Goal: Transaction & Acquisition: Purchase product/service

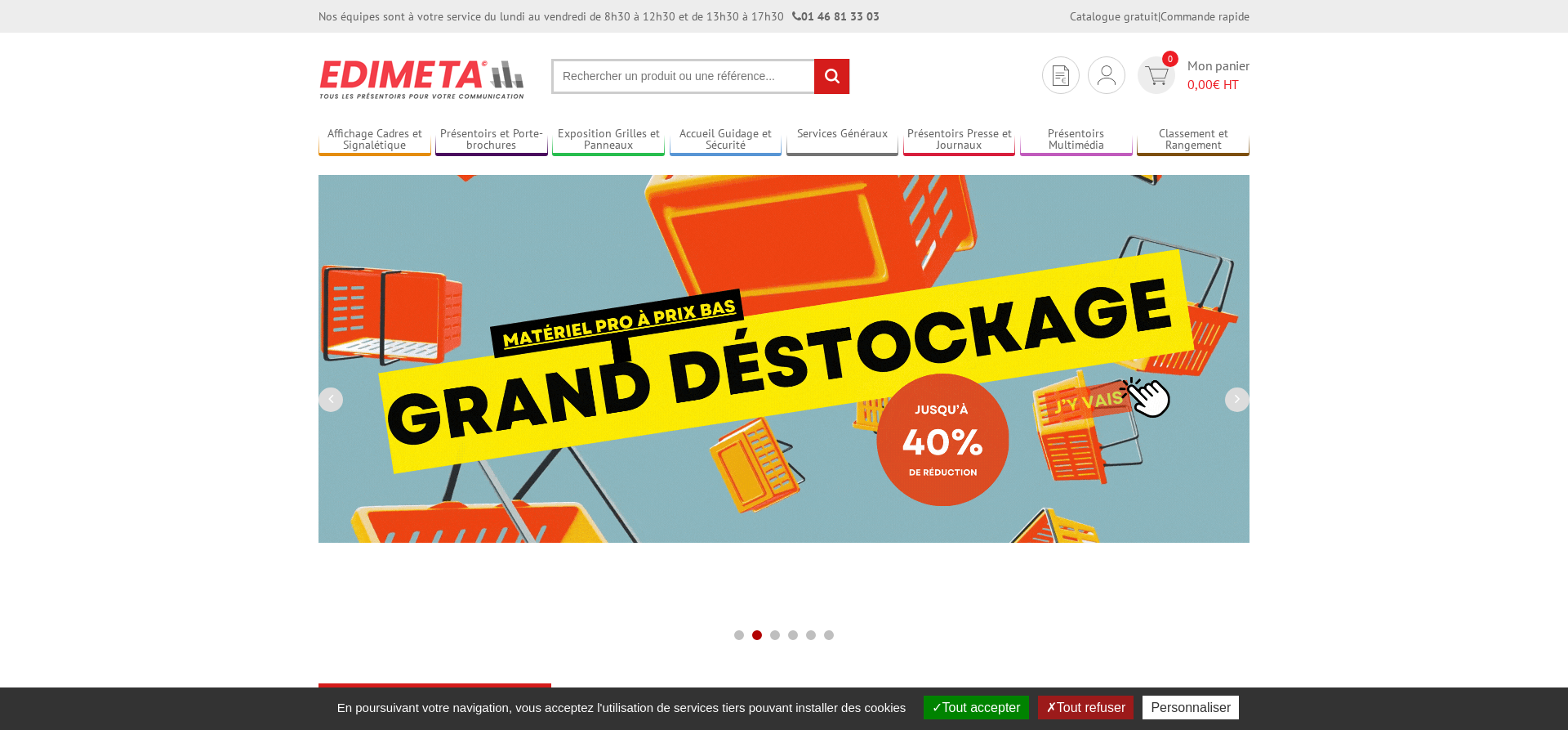
click at [582, 75] on input "text" at bounding box center [700, 76] width 298 height 35
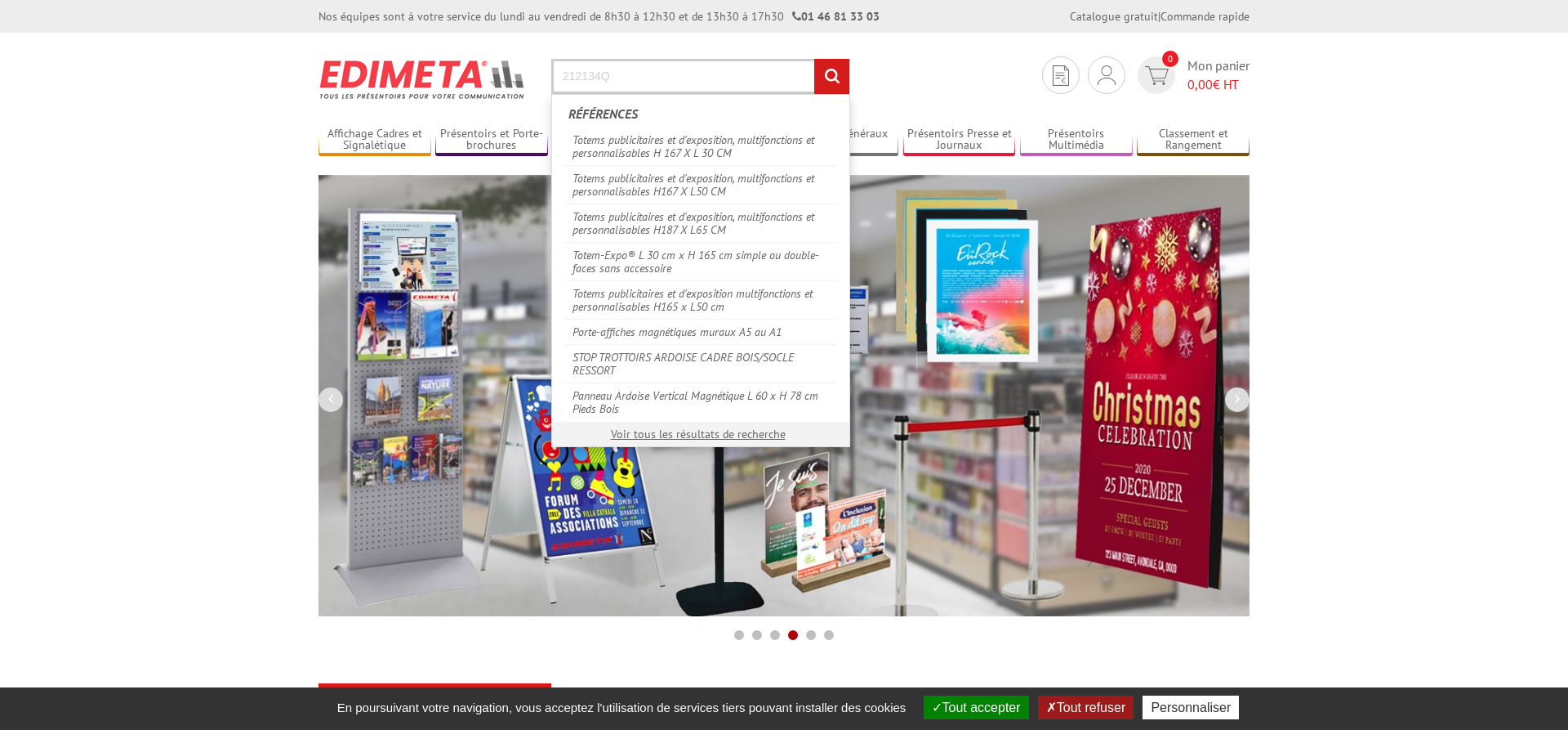
type input "212134Q"
click at [823, 61] on input "rechercher" at bounding box center [831, 76] width 35 height 35
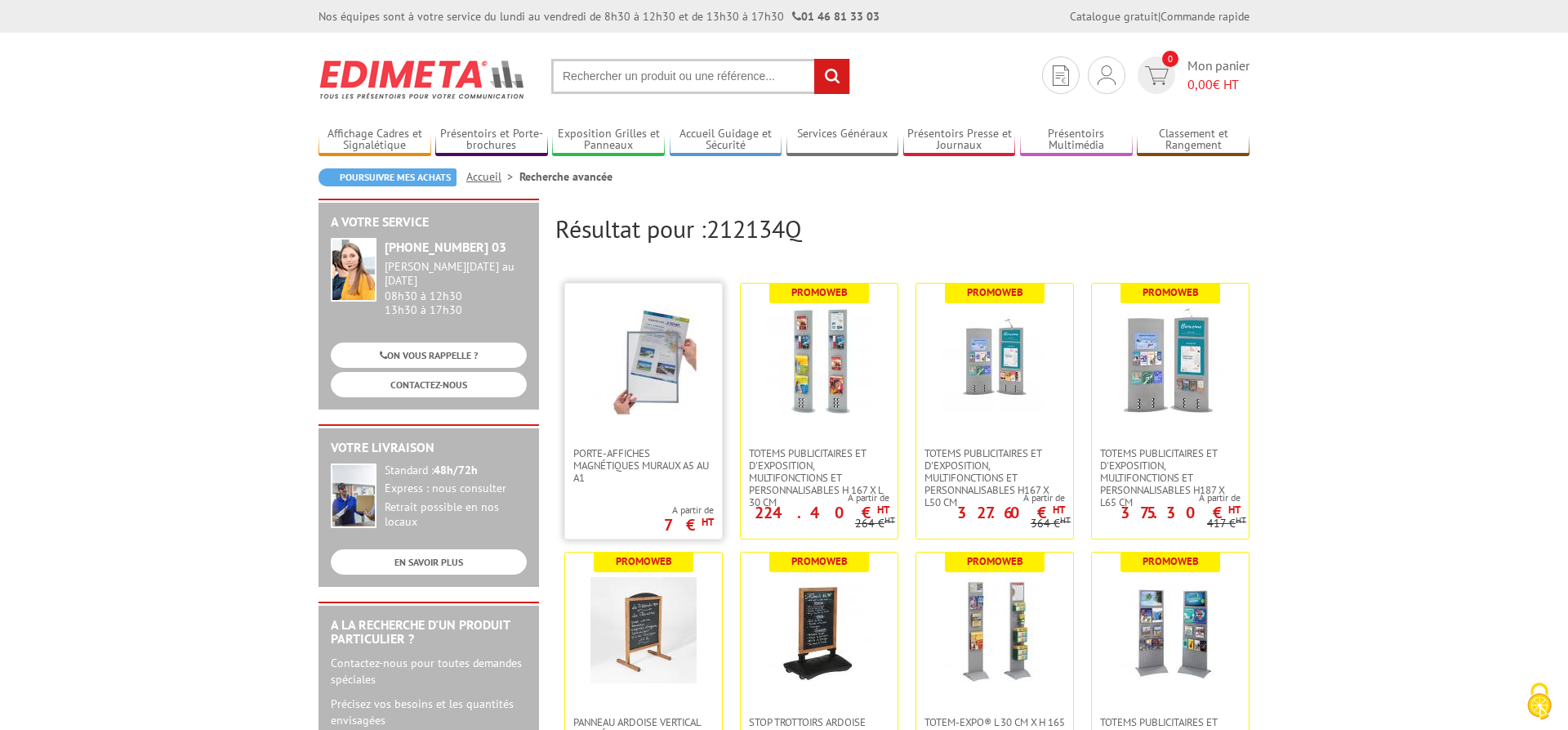
click at [645, 406] on img at bounding box center [643, 361] width 106 height 106
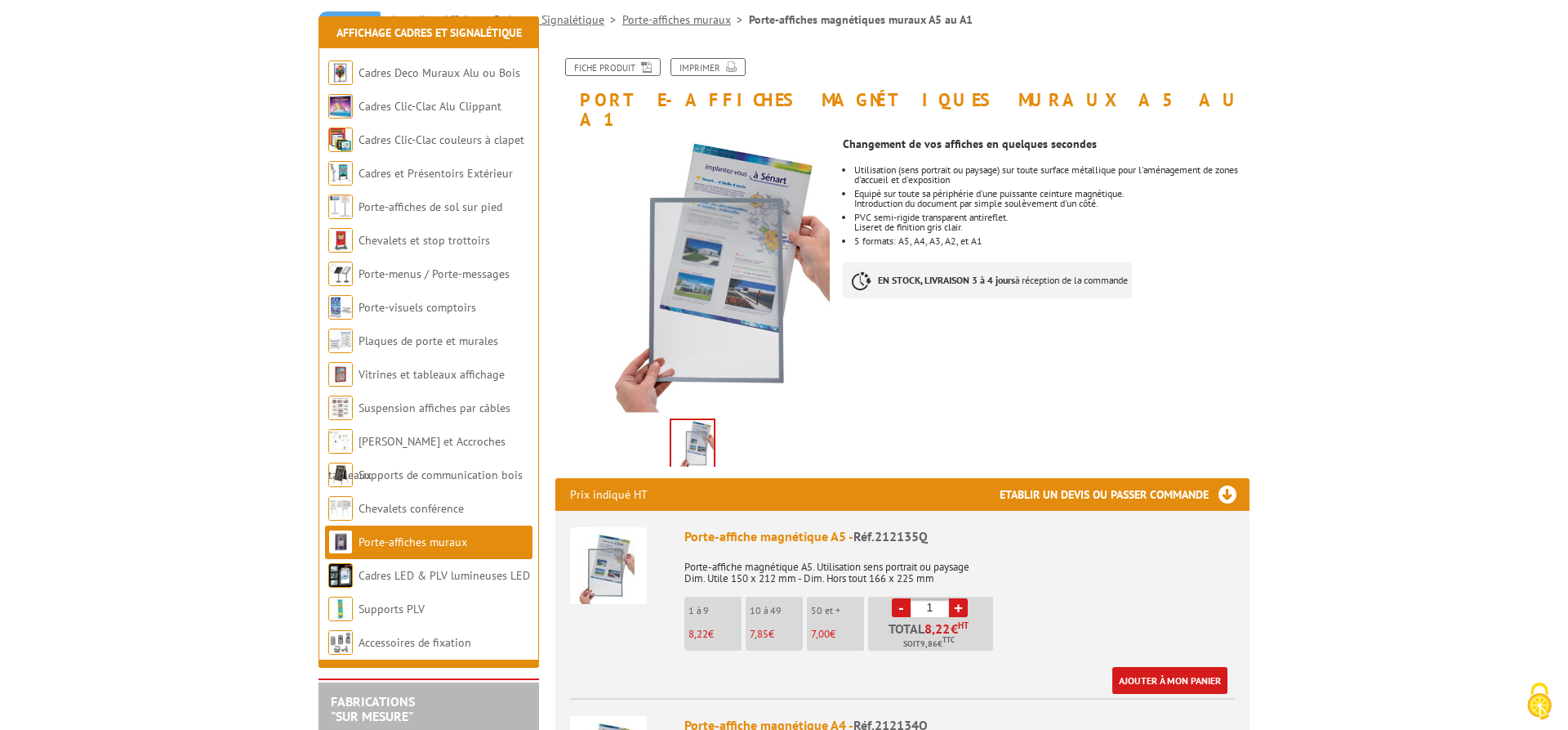
scroll to position [314, 0]
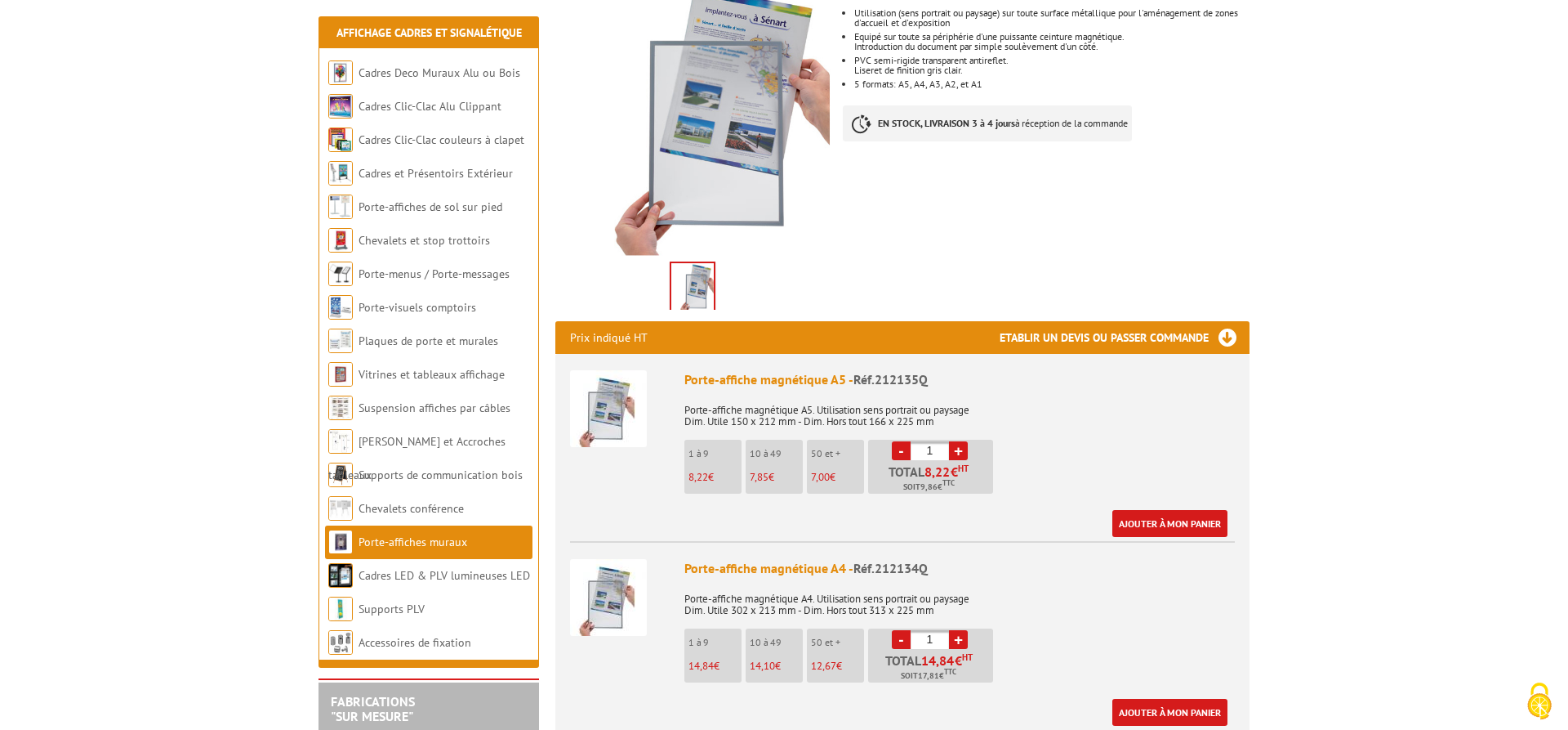
click at [962, 630] on link "+" at bounding box center [958, 639] width 19 height 19
type input "2"
click at [1176, 699] on link "Ajouter à mon panier" at bounding box center [1170, 712] width 115 height 27
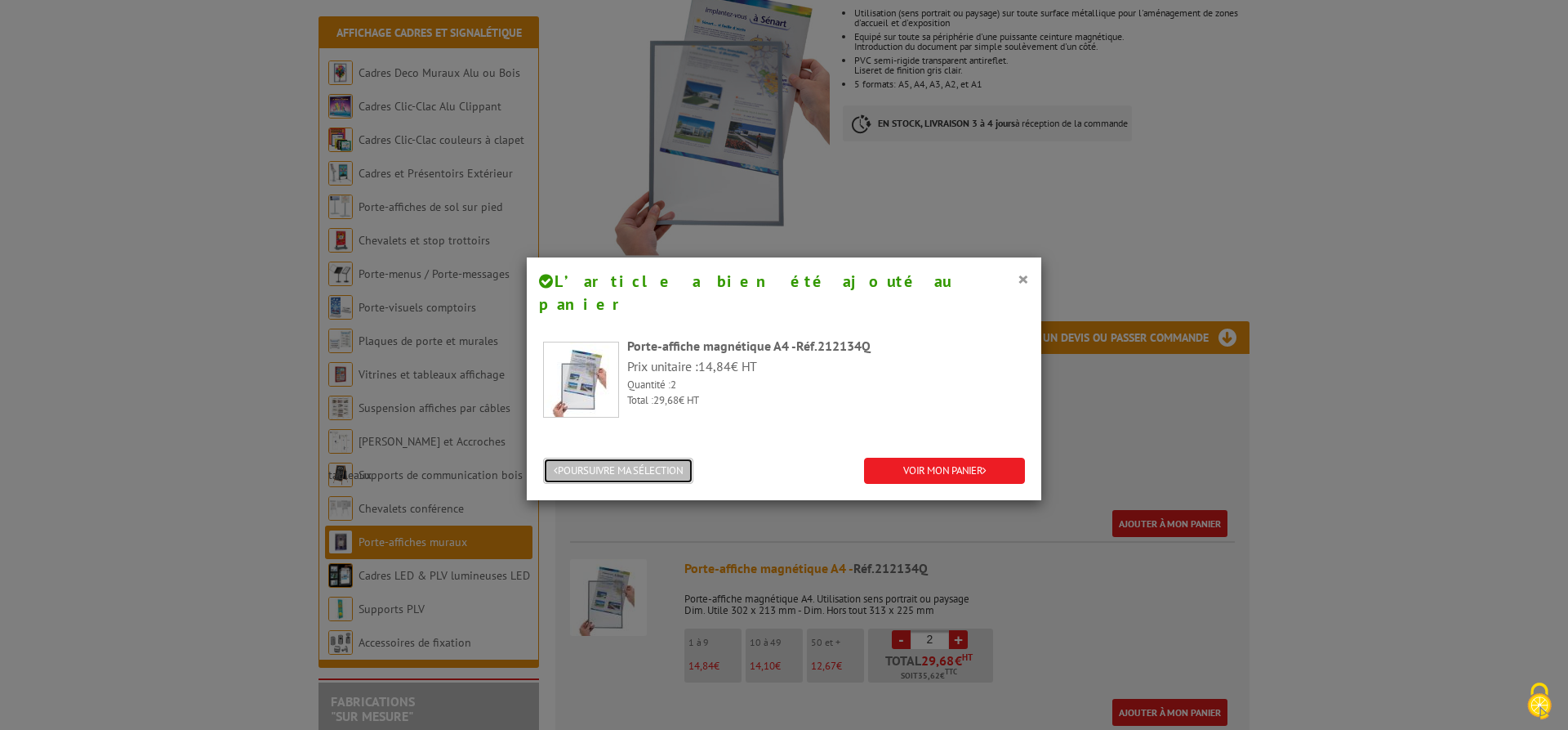
click at [633, 458] on button "POURSUIVRE MA SÉLECTION" at bounding box center [618, 471] width 150 height 27
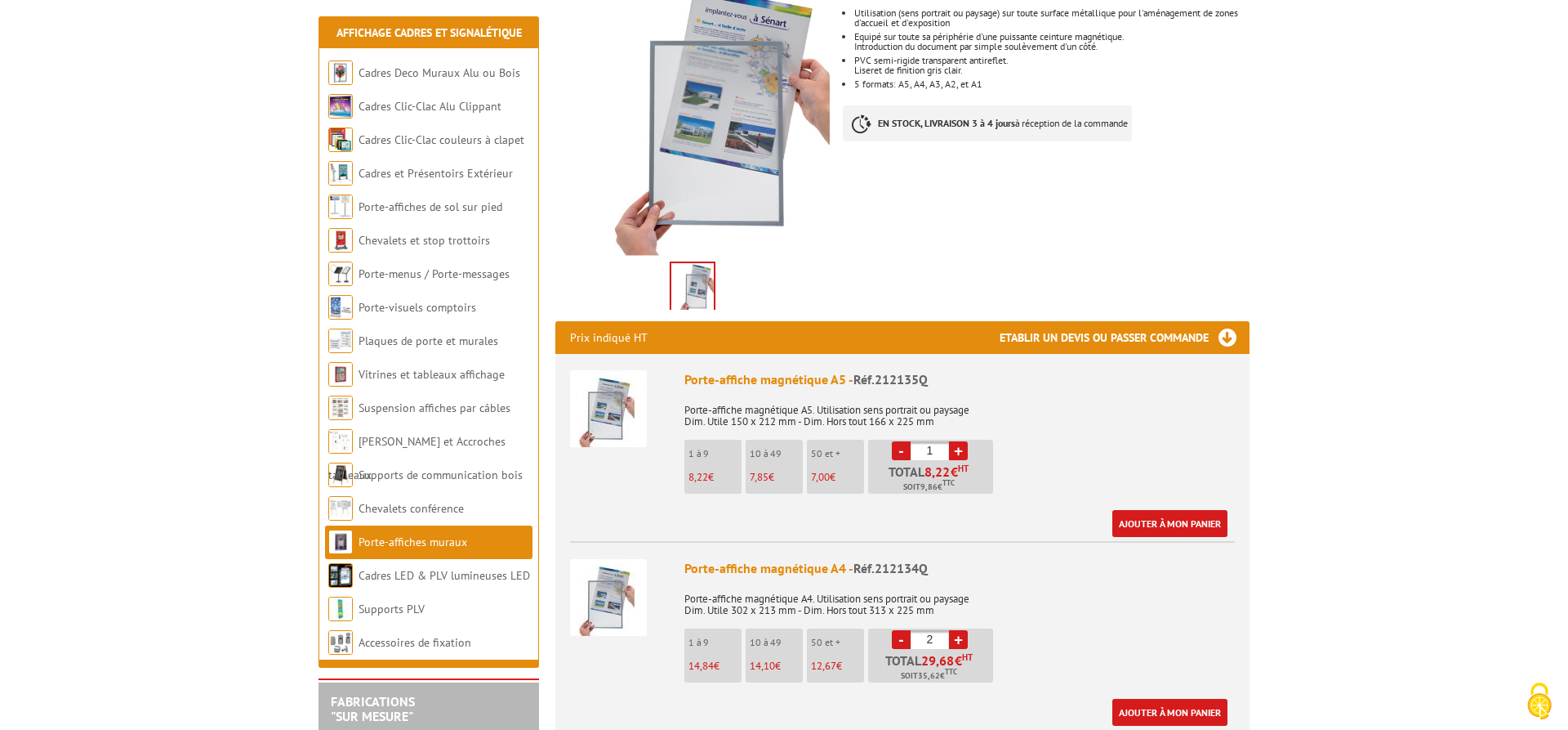
scroll to position [0, 0]
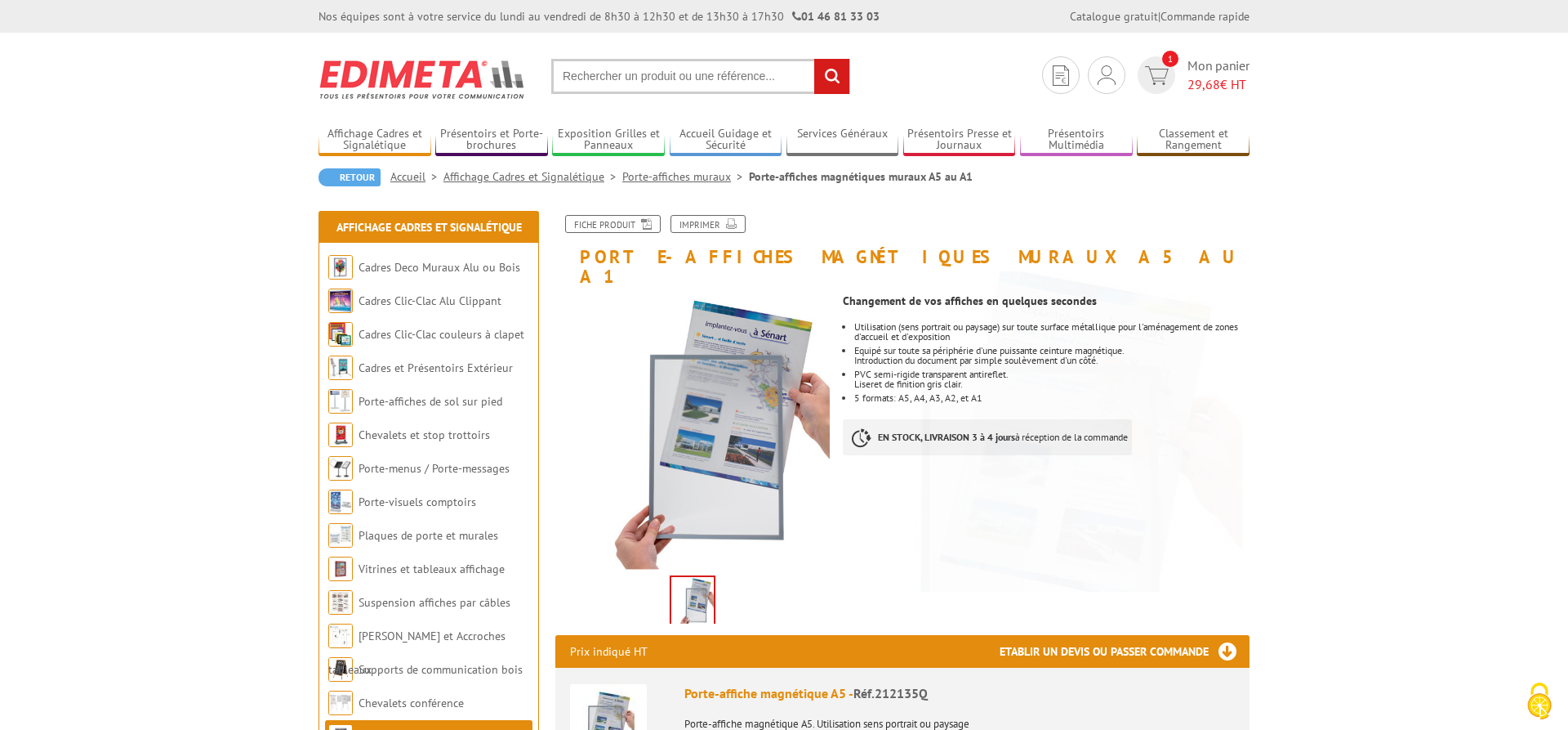
click at [646, 78] on input "text" at bounding box center [700, 76] width 298 height 35
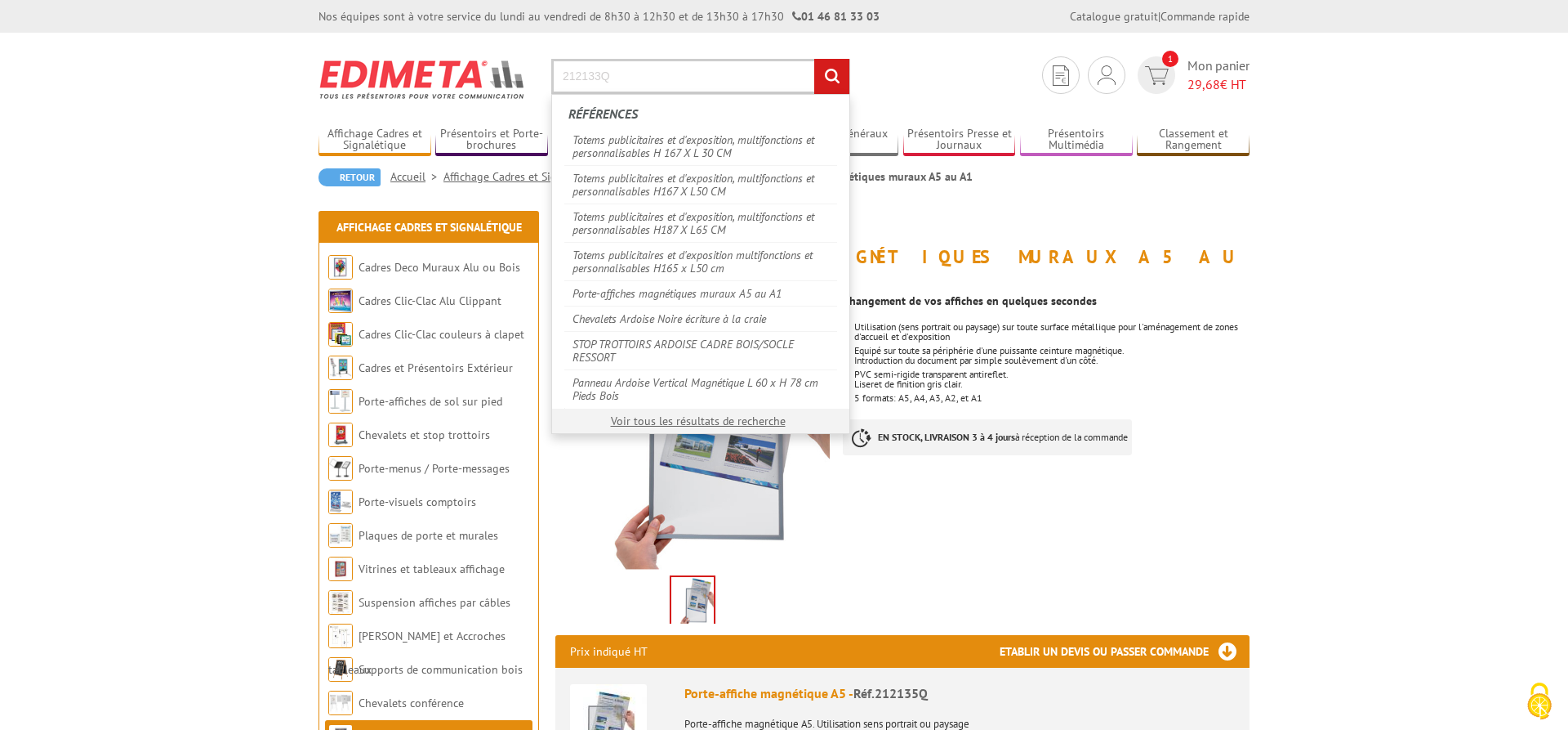
type input "212133Q"
click at [830, 80] on input "rechercher" at bounding box center [831, 76] width 35 height 35
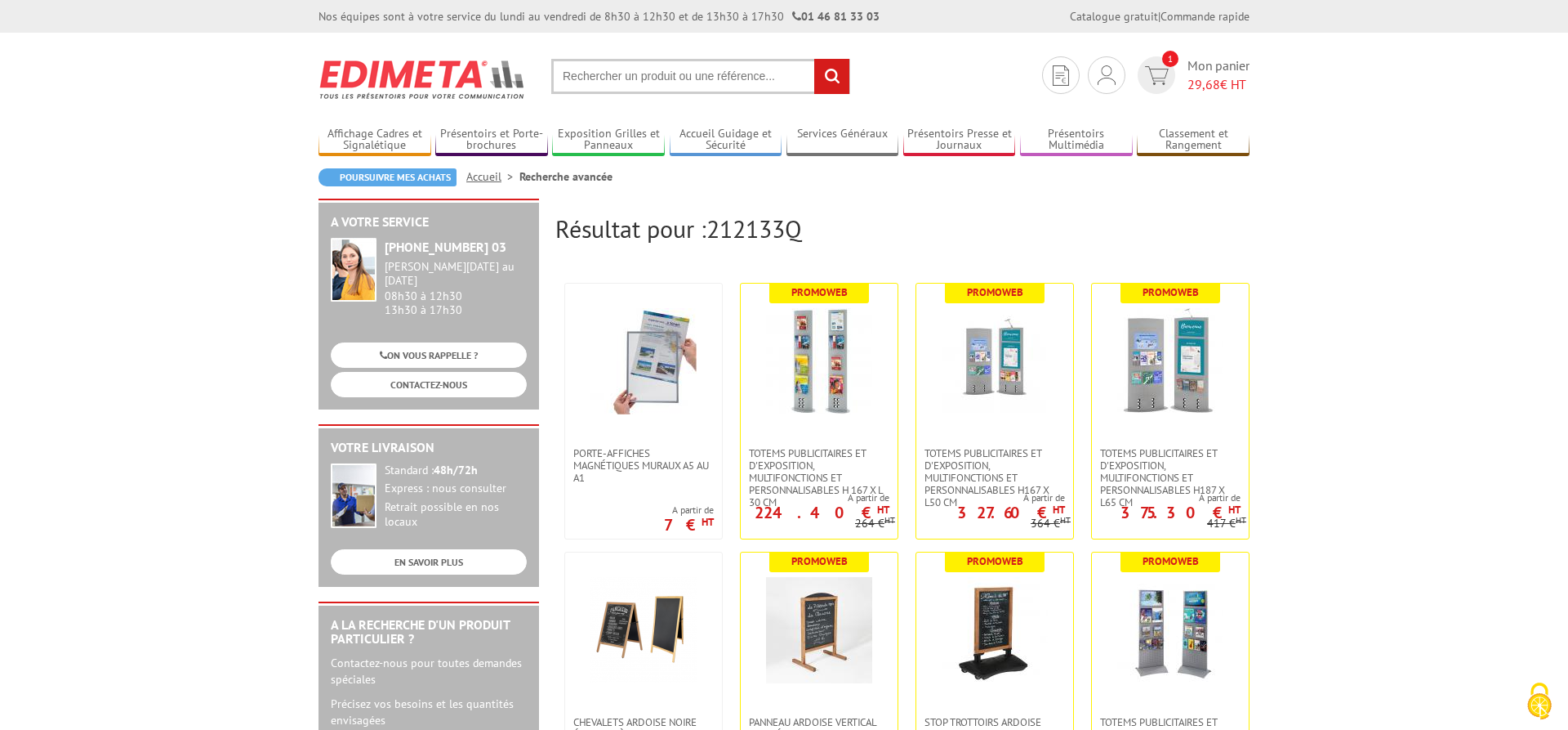
click at [660, 67] on input "text" at bounding box center [700, 76] width 298 height 35
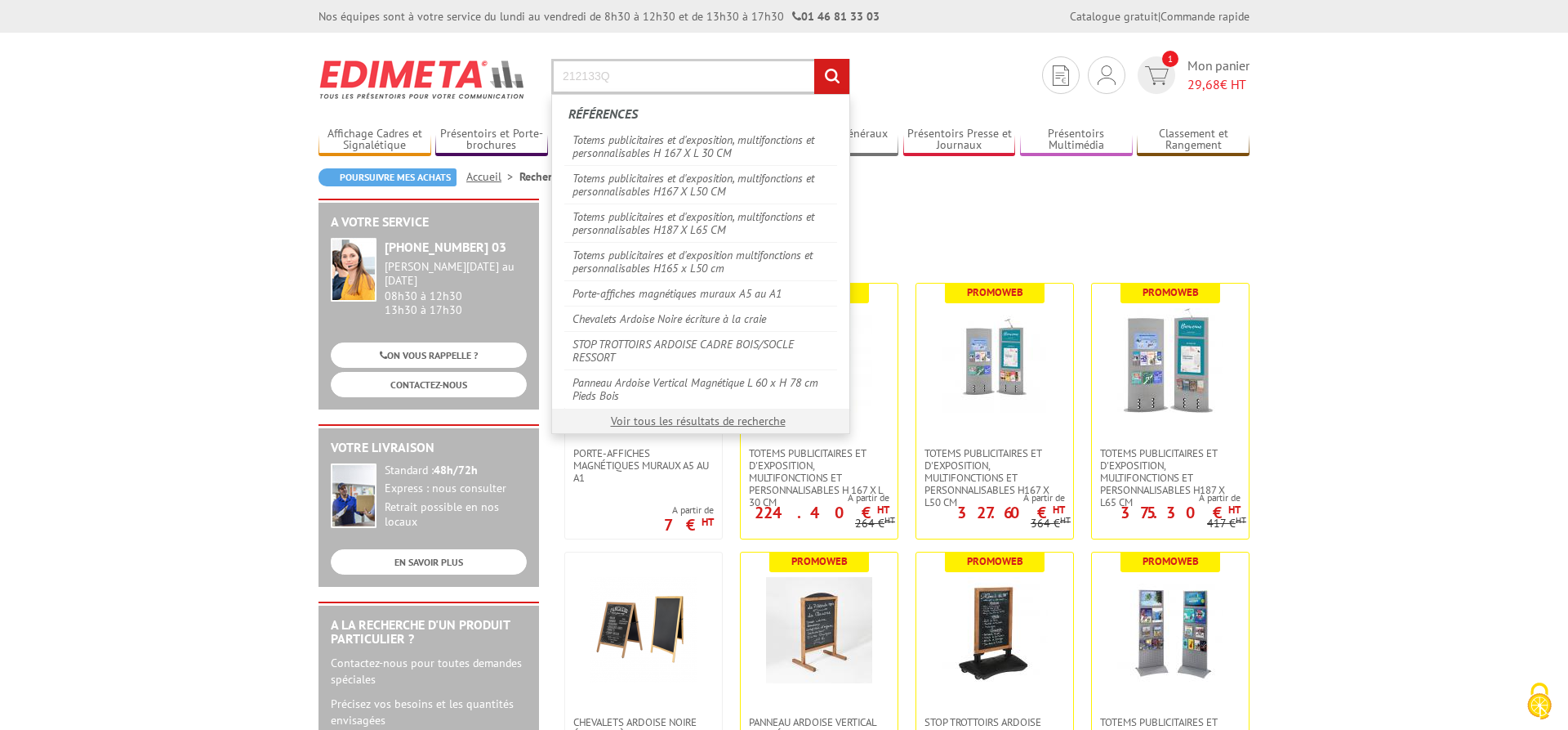
type input "212133Q"
click at [827, 73] on input "rechercher" at bounding box center [831, 76] width 35 height 35
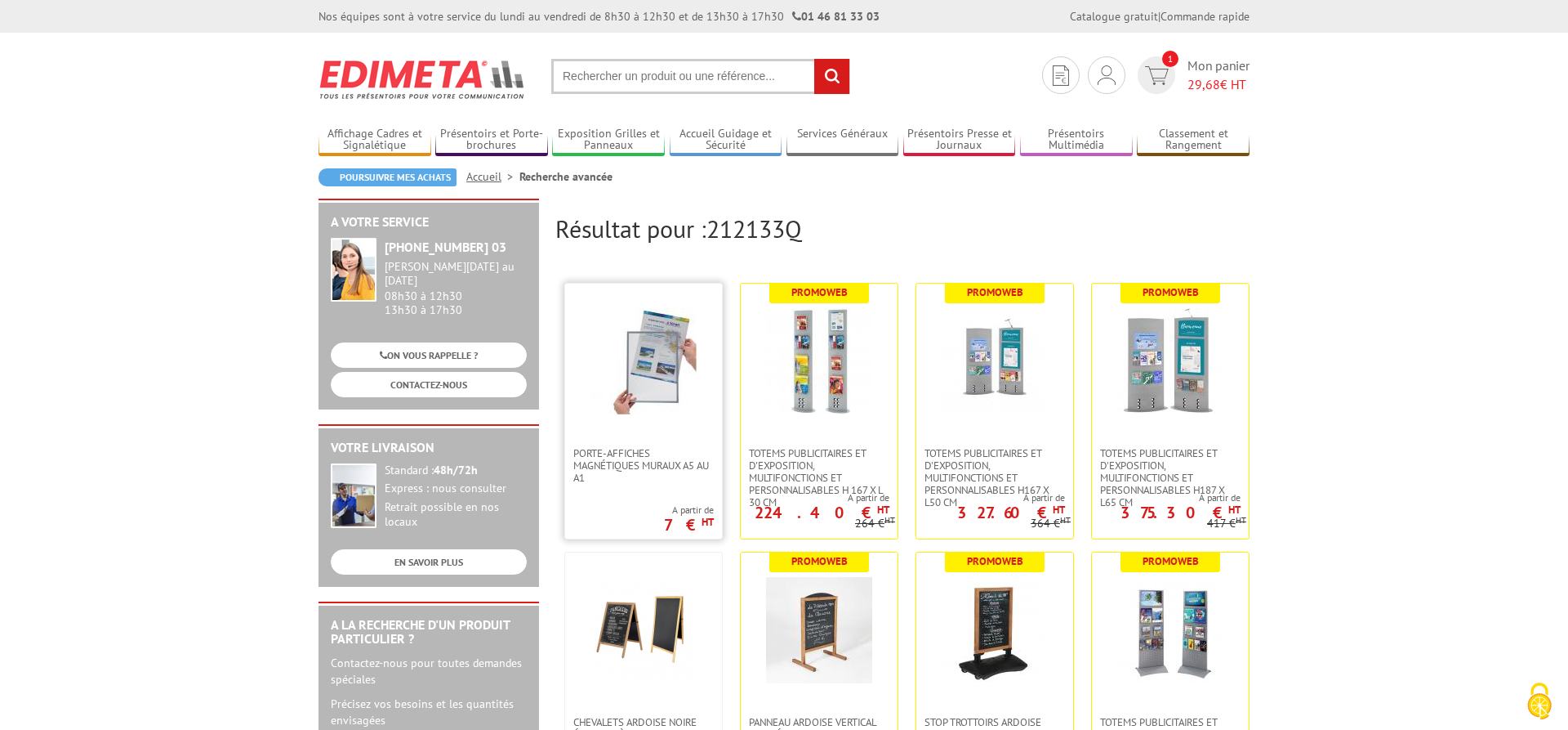
click at [680, 419] on link at bounding box center [643, 365] width 157 height 163
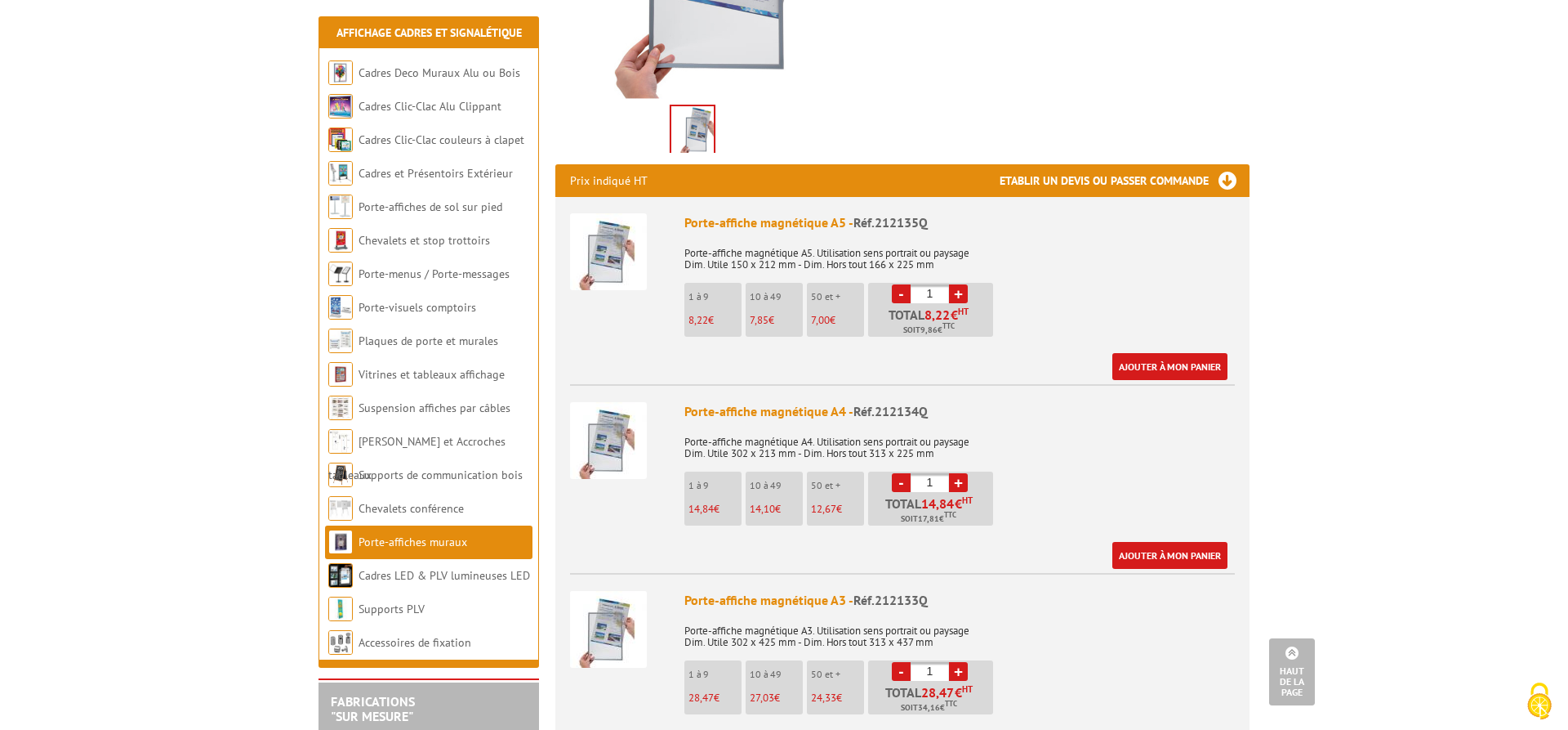
scroll to position [627, 0]
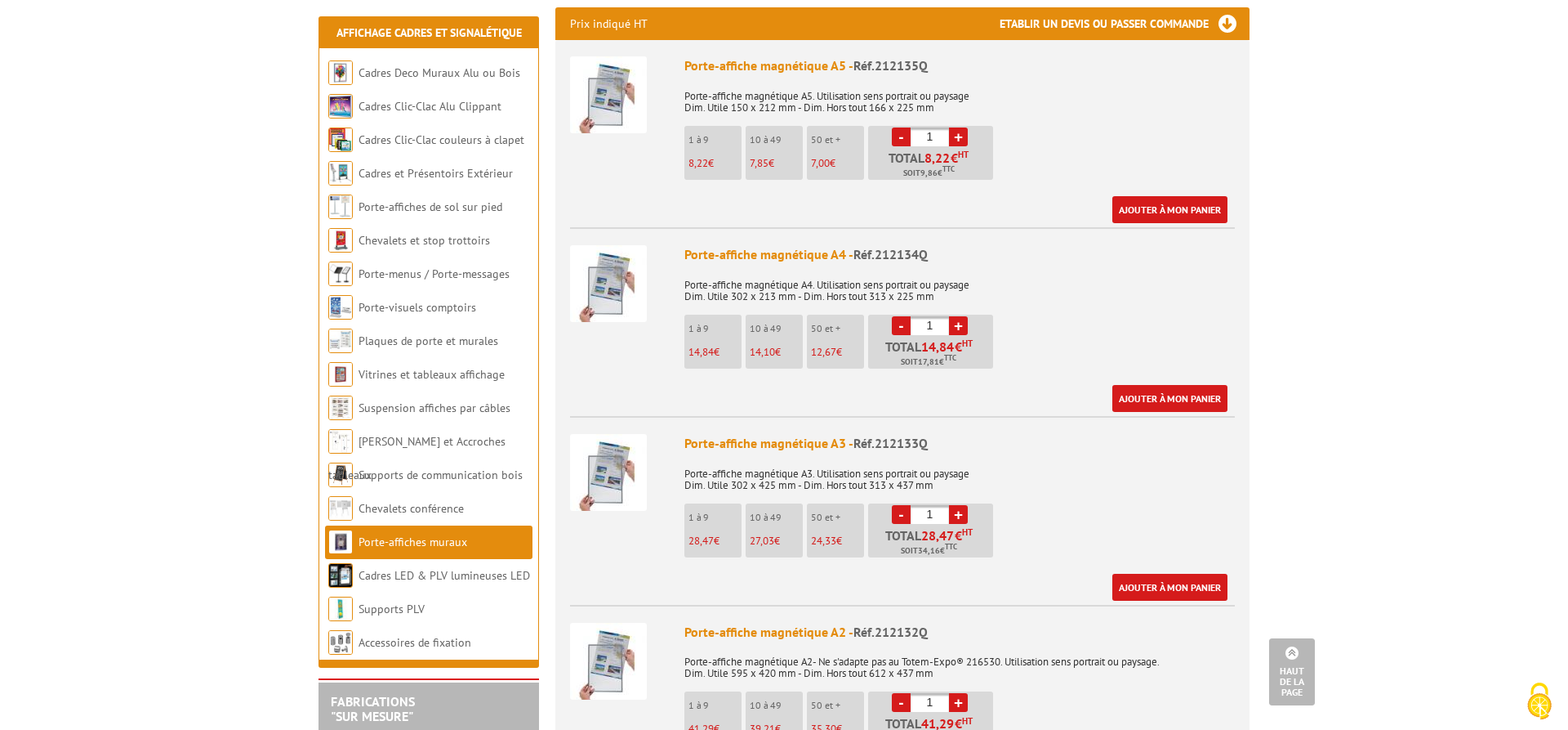
click at [958, 505] on link "+" at bounding box center [958, 514] width 19 height 19
type input "2"
click at [1156, 573] on link "Ajouter à mon panier" at bounding box center [1170, 586] width 115 height 27
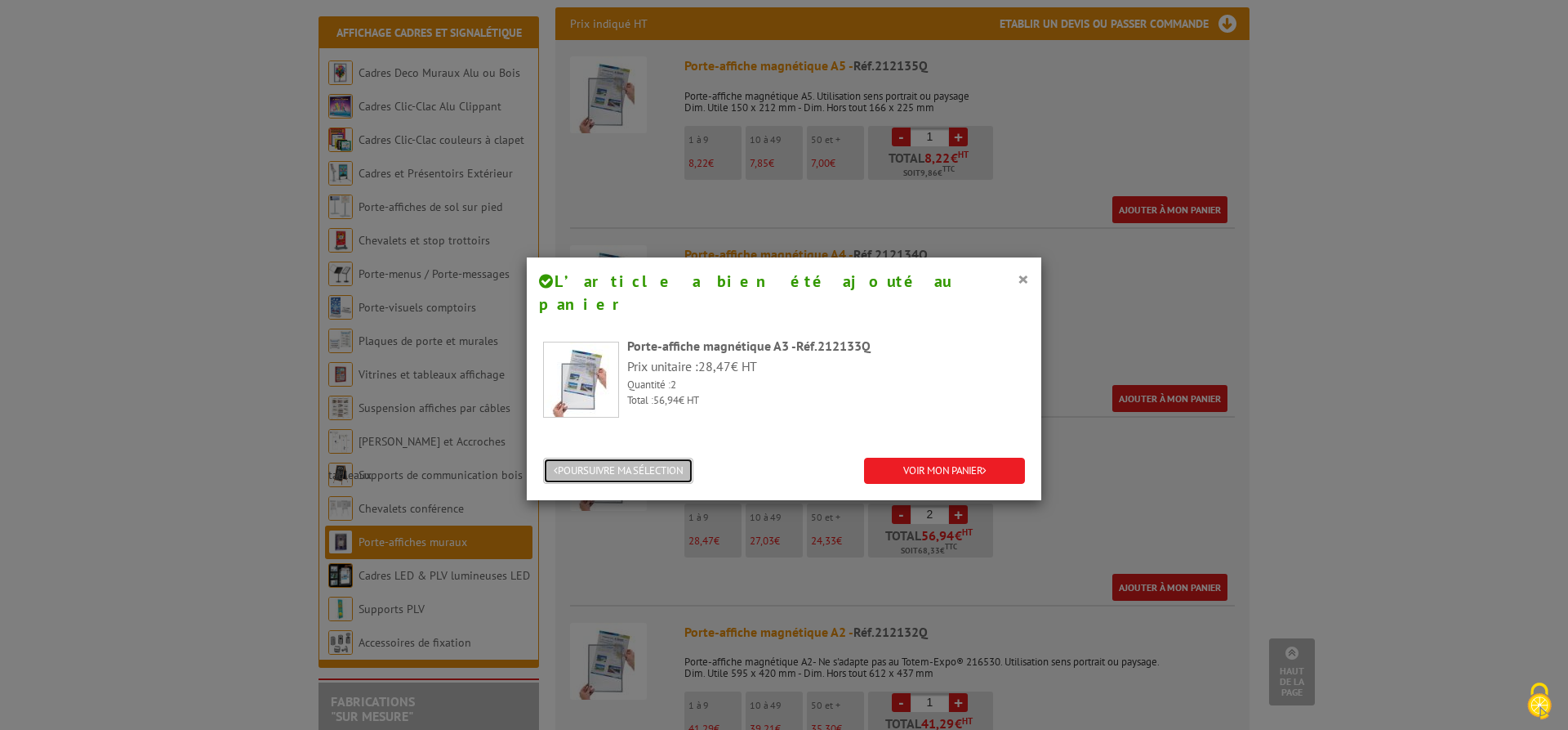
click at [639, 458] on button "POURSUIVRE MA SÉLECTION" at bounding box center [618, 471] width 150 height 27
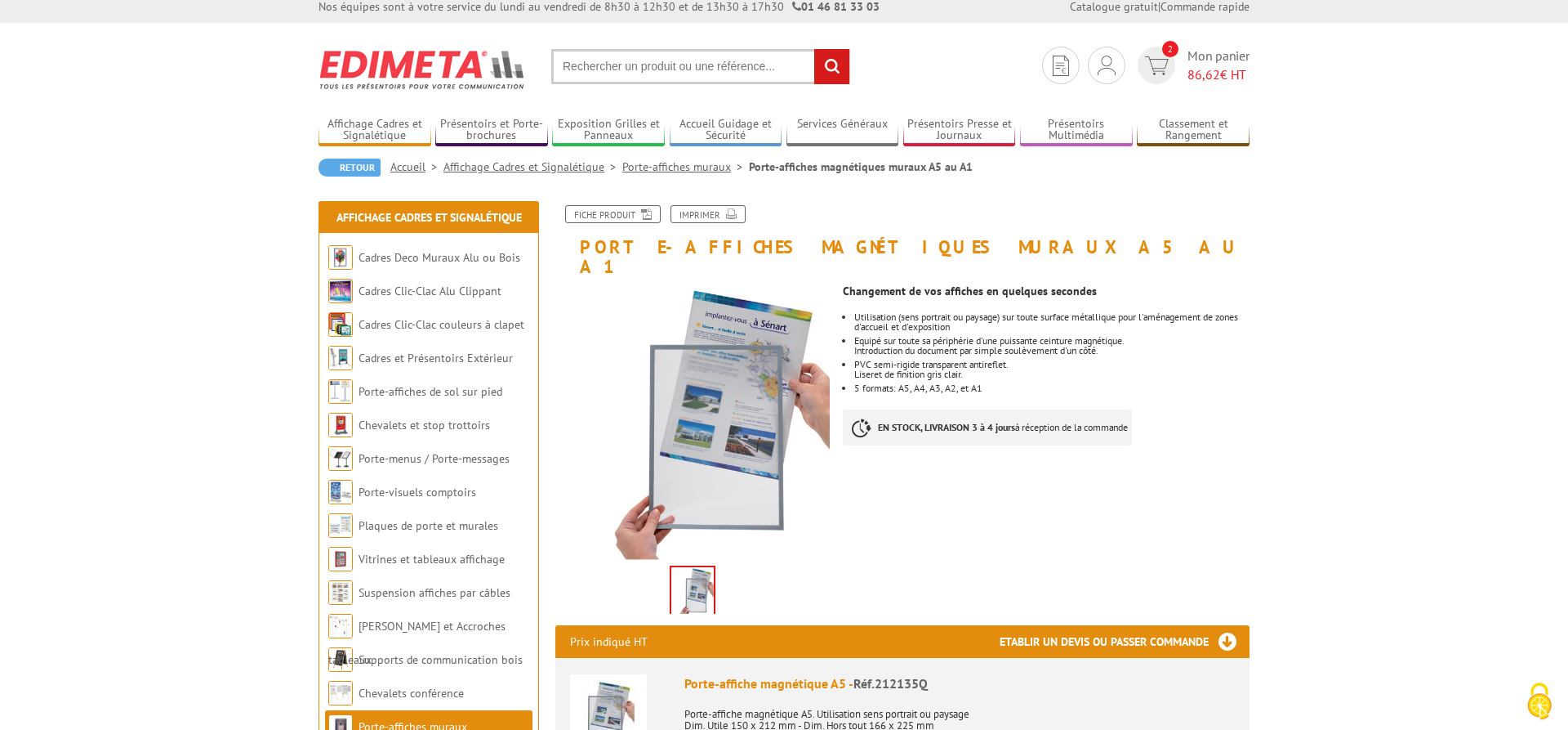
scroll to position [0, 0]
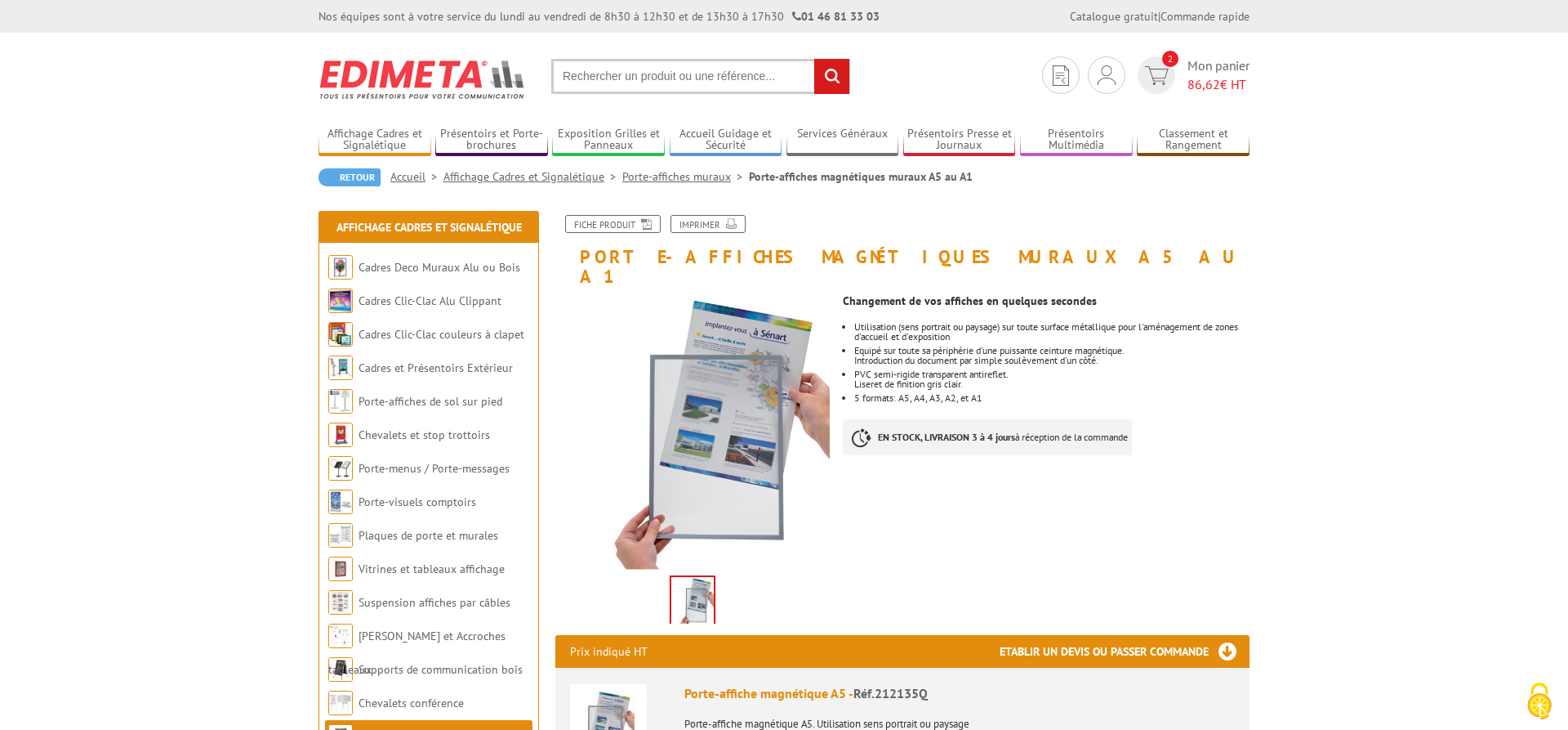
click at [654, 73] on input "text" at bounding box center [700, 76] width 298 height 35
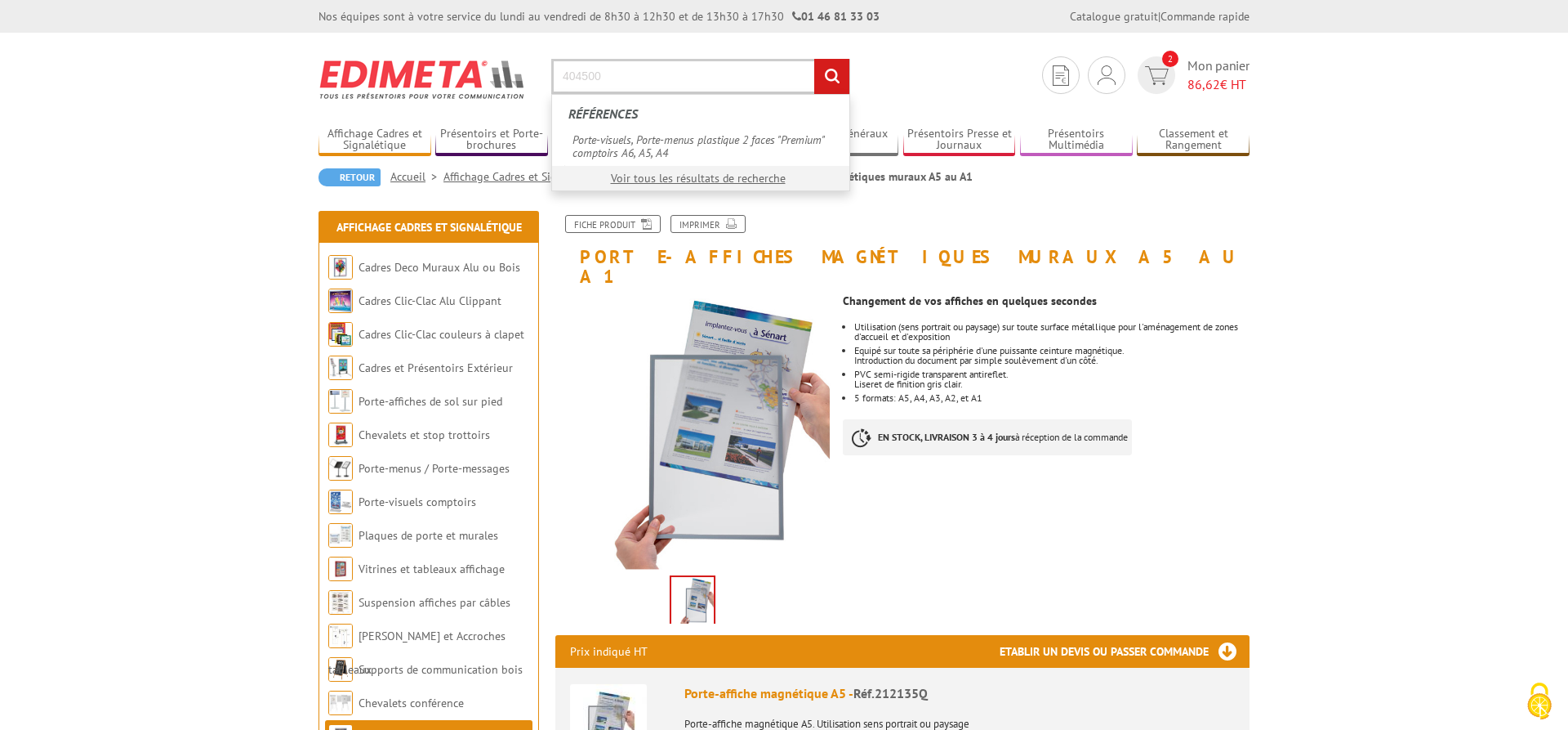
type input "404500"
click at [814, 59] on input "rechercher" at bounding box center [831, 76] width 35 height 35
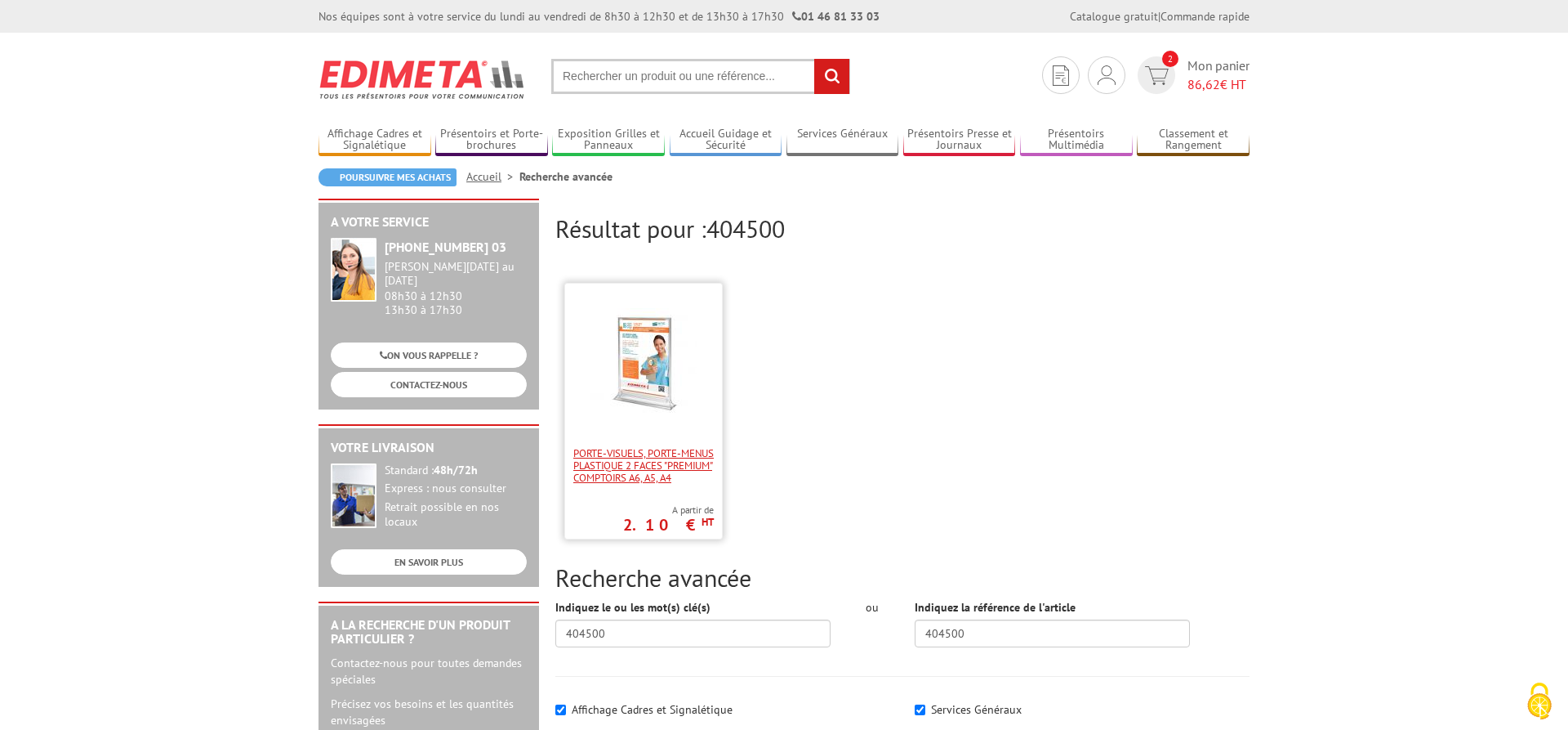
click at [667, 447] on span "Porte-visuels, Porte-menus plastique 2 faces "Premium" comptoirs A6, A5, A4" at bounding box center [643, 465] width 140 height 37
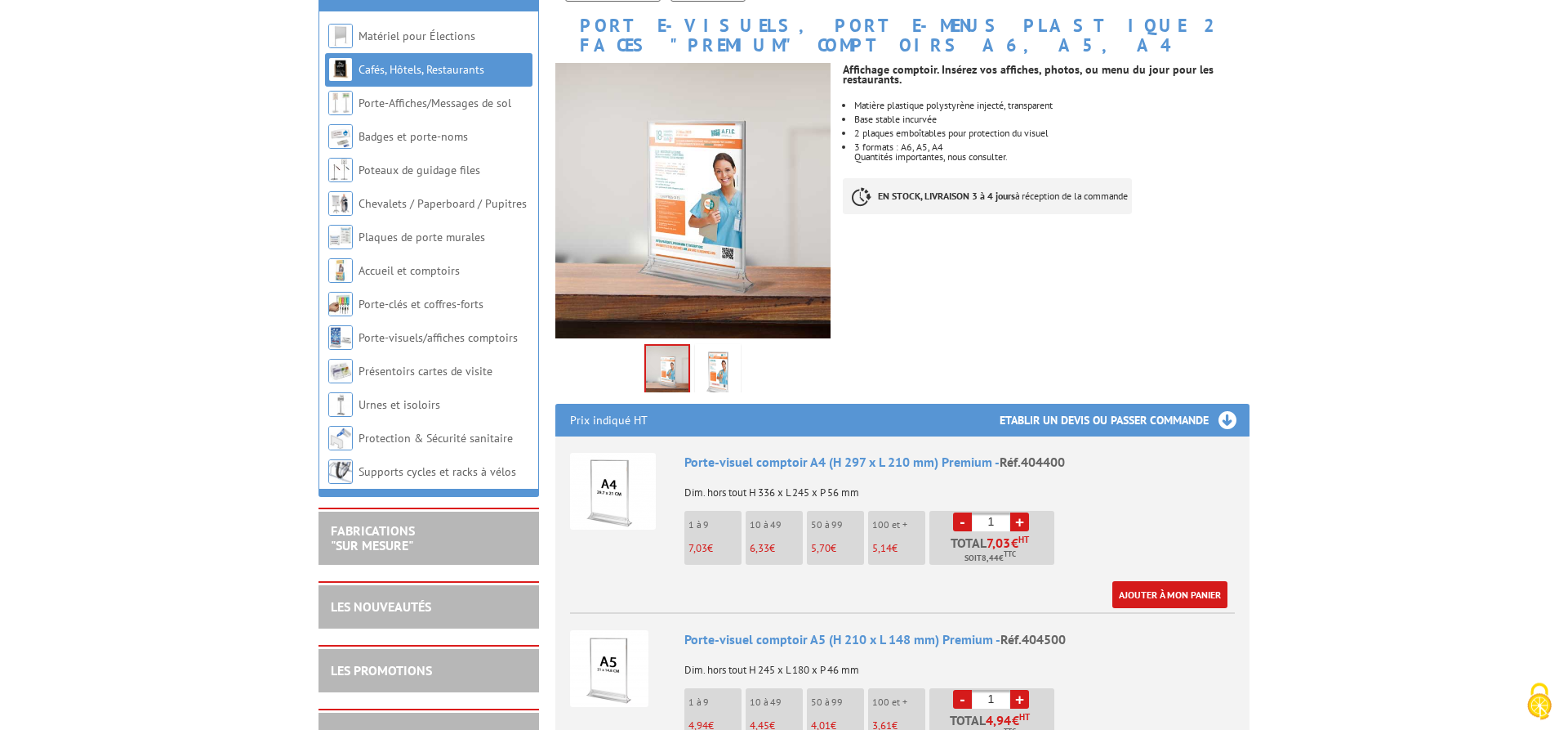
scroll to position [314, 0]
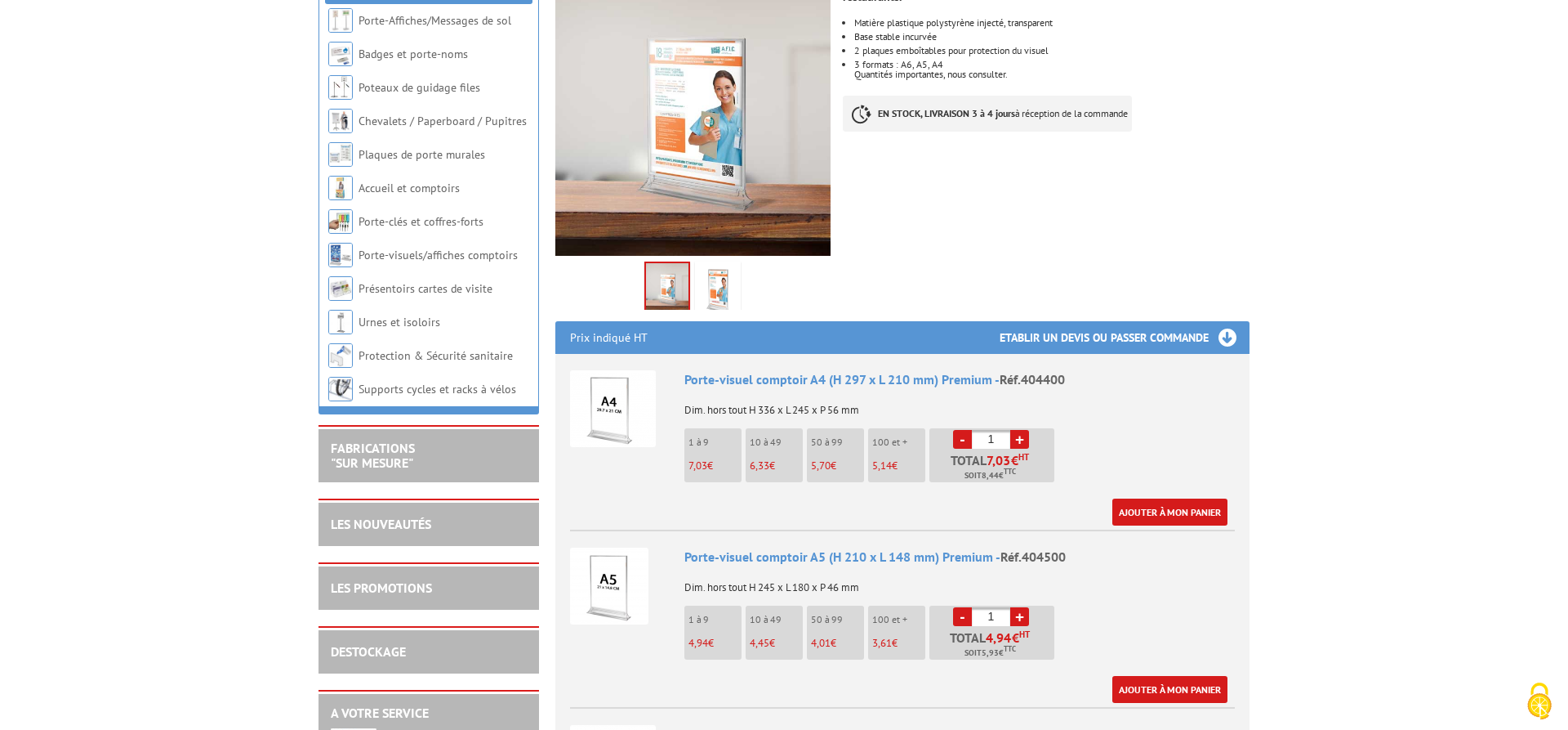
click at [1022, 607] on link "+" at bounding box center [1019, 616] width 19 height 19
type input "2"
click at [1143, 676] on link "Ajouter à mon panier" at bounding box center [1170, 689] width 115 height 27
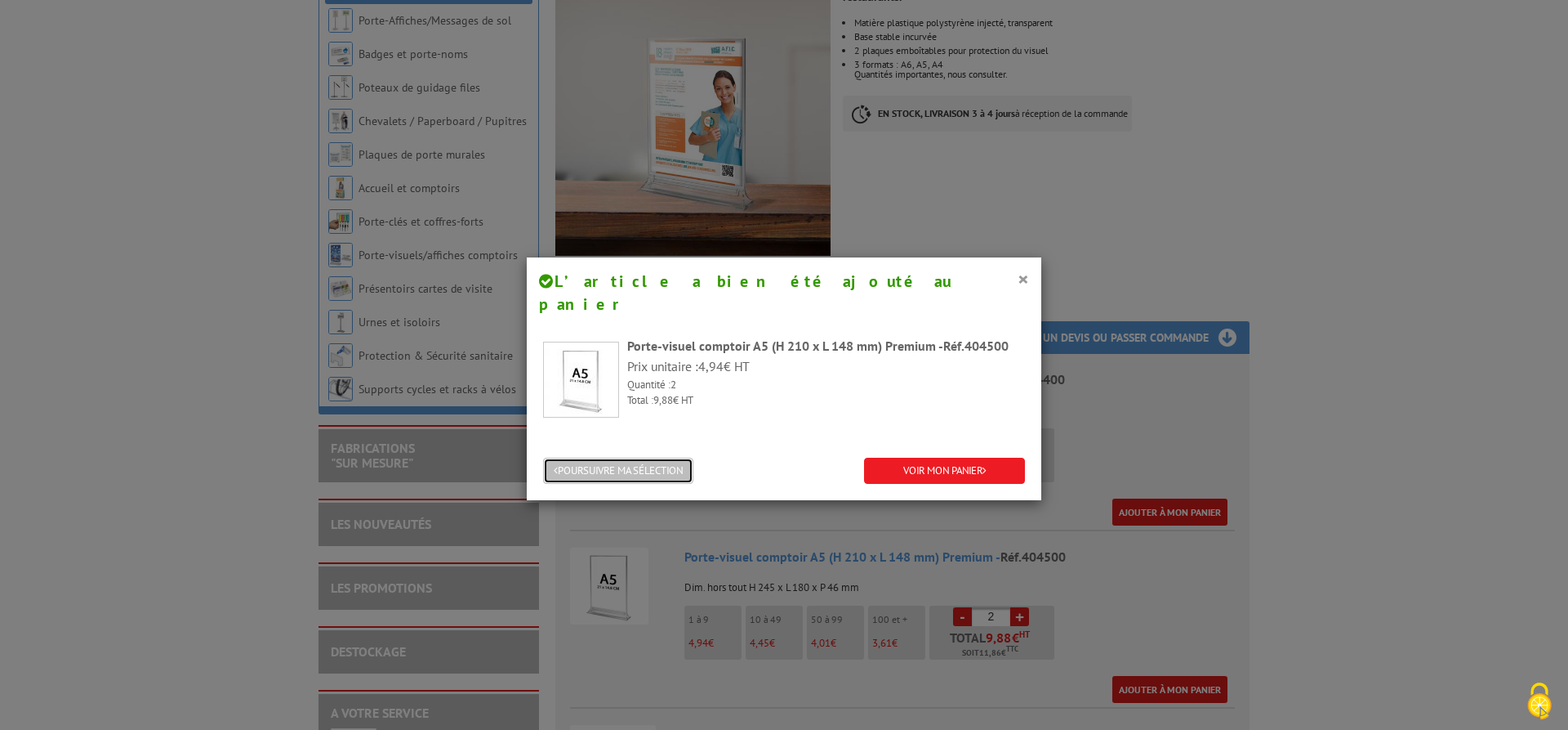
click at [622, 458] on button "POURSUIVRE MA SÉLECTION" at bounding box center [618, 471] width 150 height 27
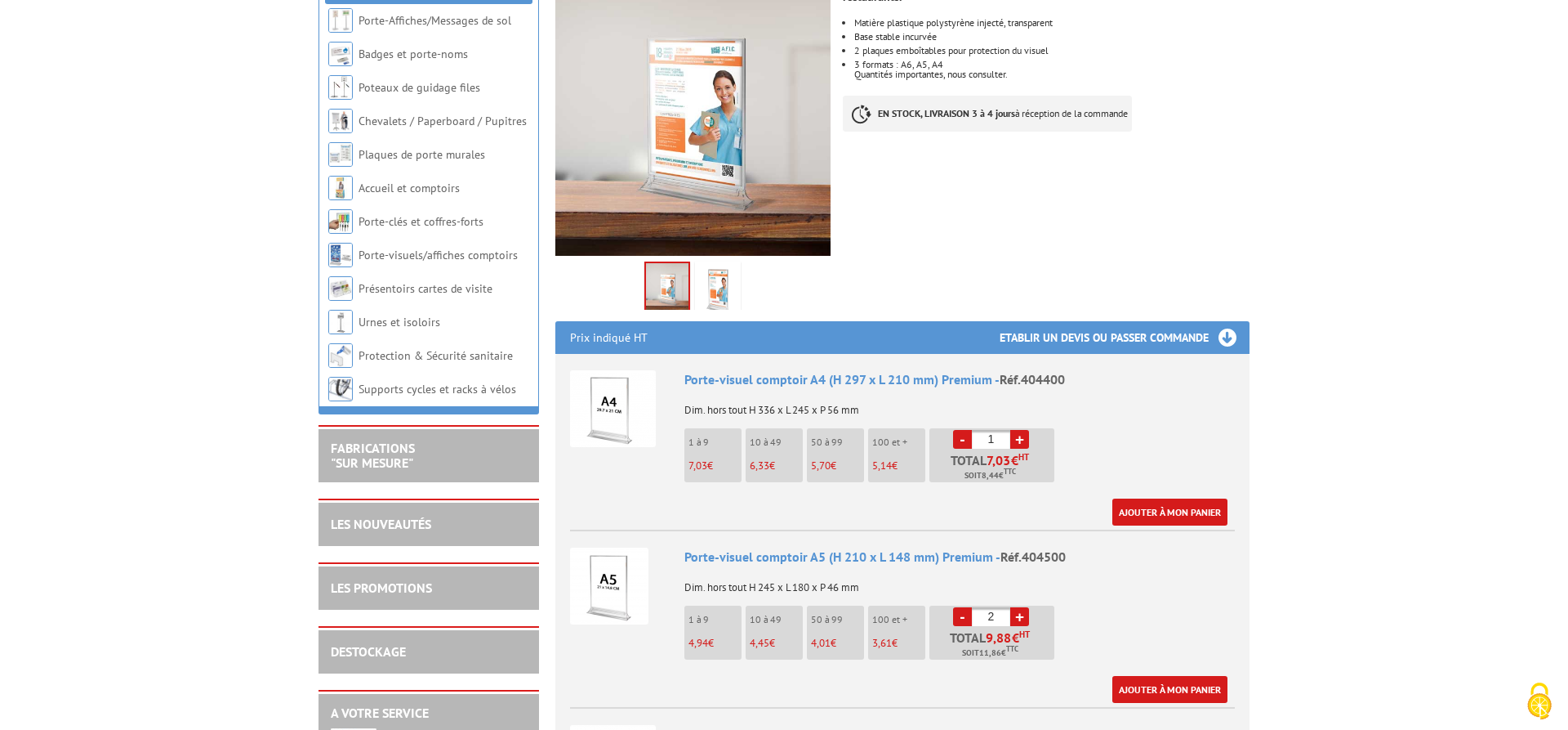
click at [1021, 430] on link "+" at bounding box center [1019, 439] width 19 height 19
type input "2"
click at [1148, 498] on link "Ajouter à mon panier" at bounding box center [1170, 511] width 115 height 27
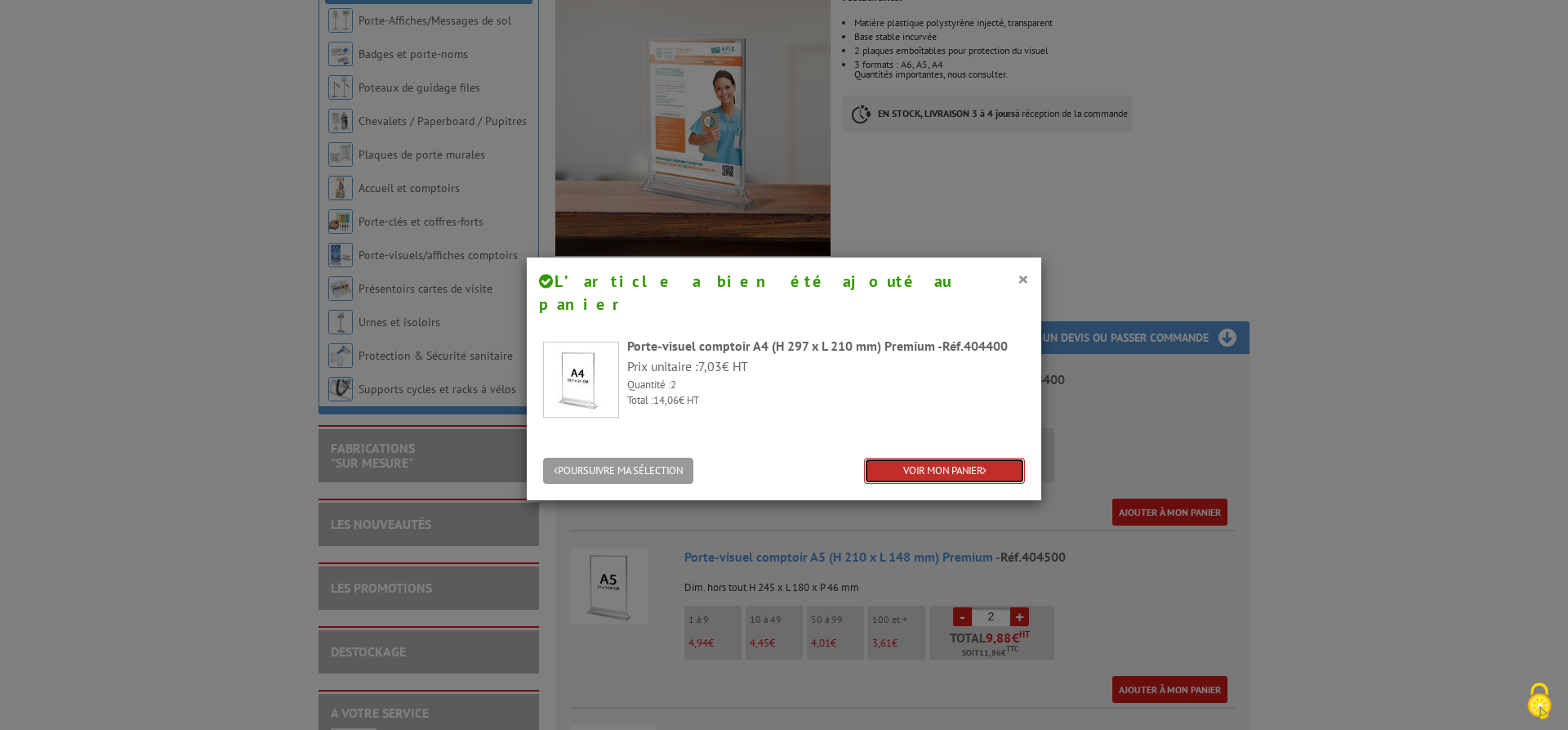
click at [927, 458] on link "VOIR MON PANIER" at bounding box center [945, 471] width 161 height 27
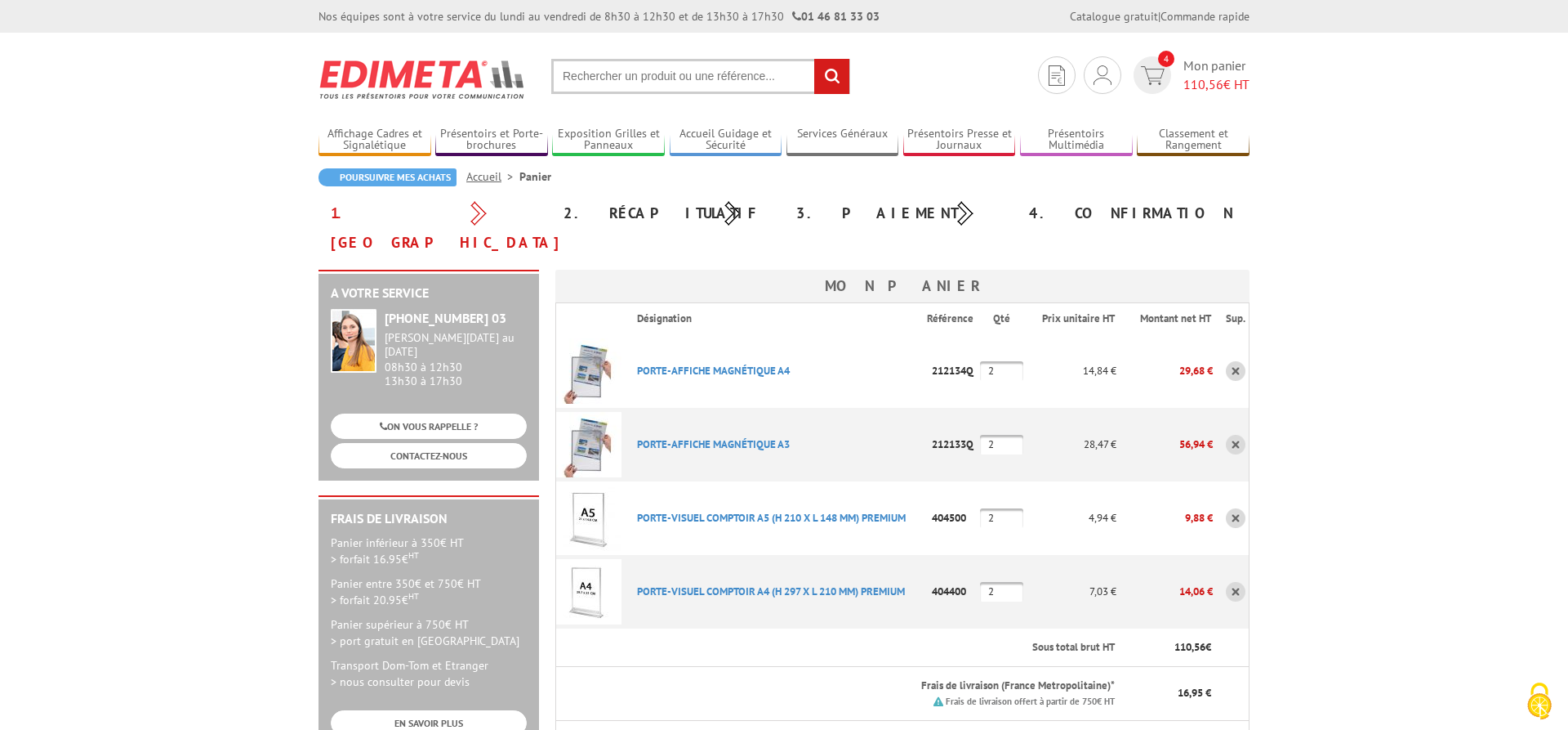
click at [642, 71] on input "text" at bounding box center [700, 76] width 298 height 35
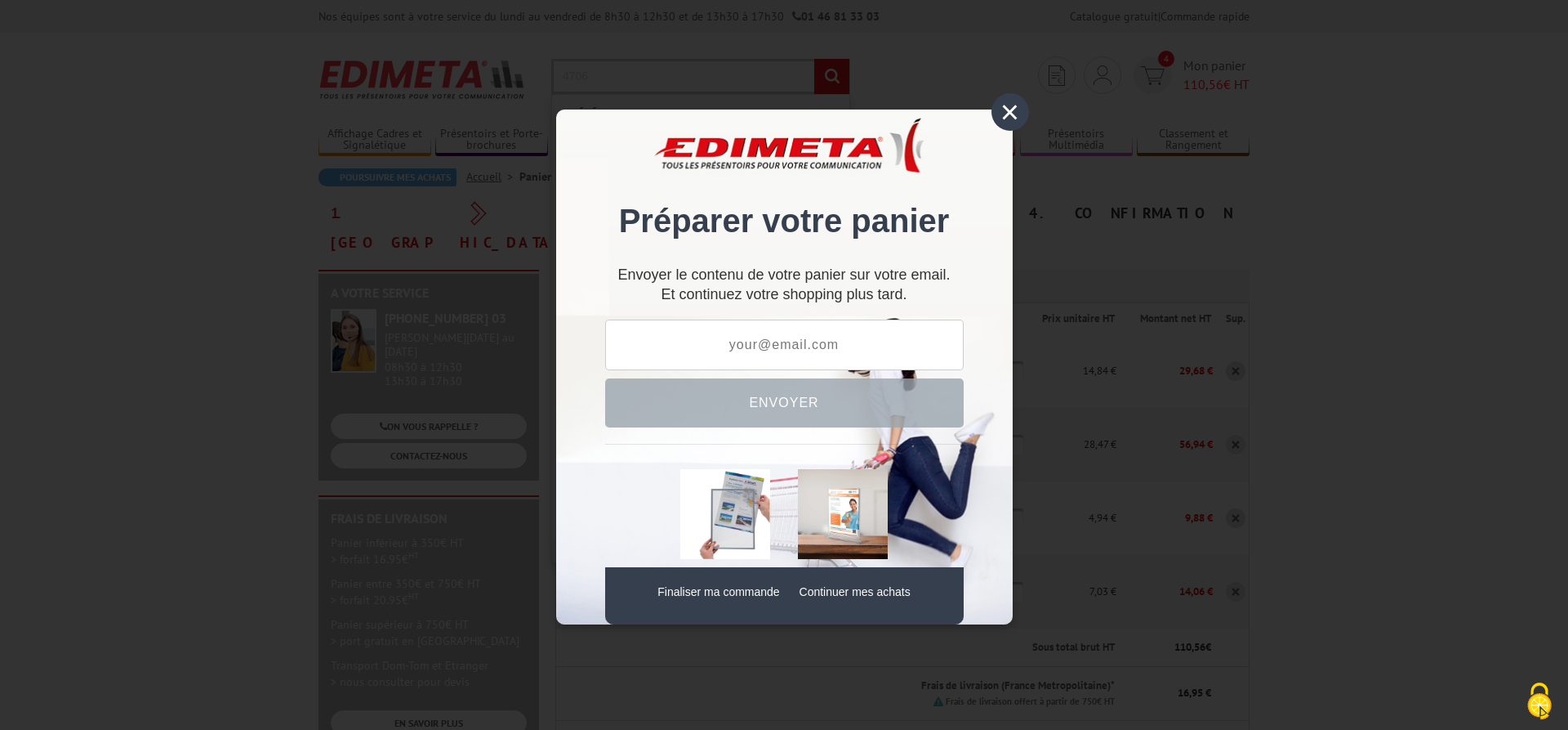
type input "4706"
click at [1008, 112] on div "×" at bounding box center [1010, 112] width 38 height 38
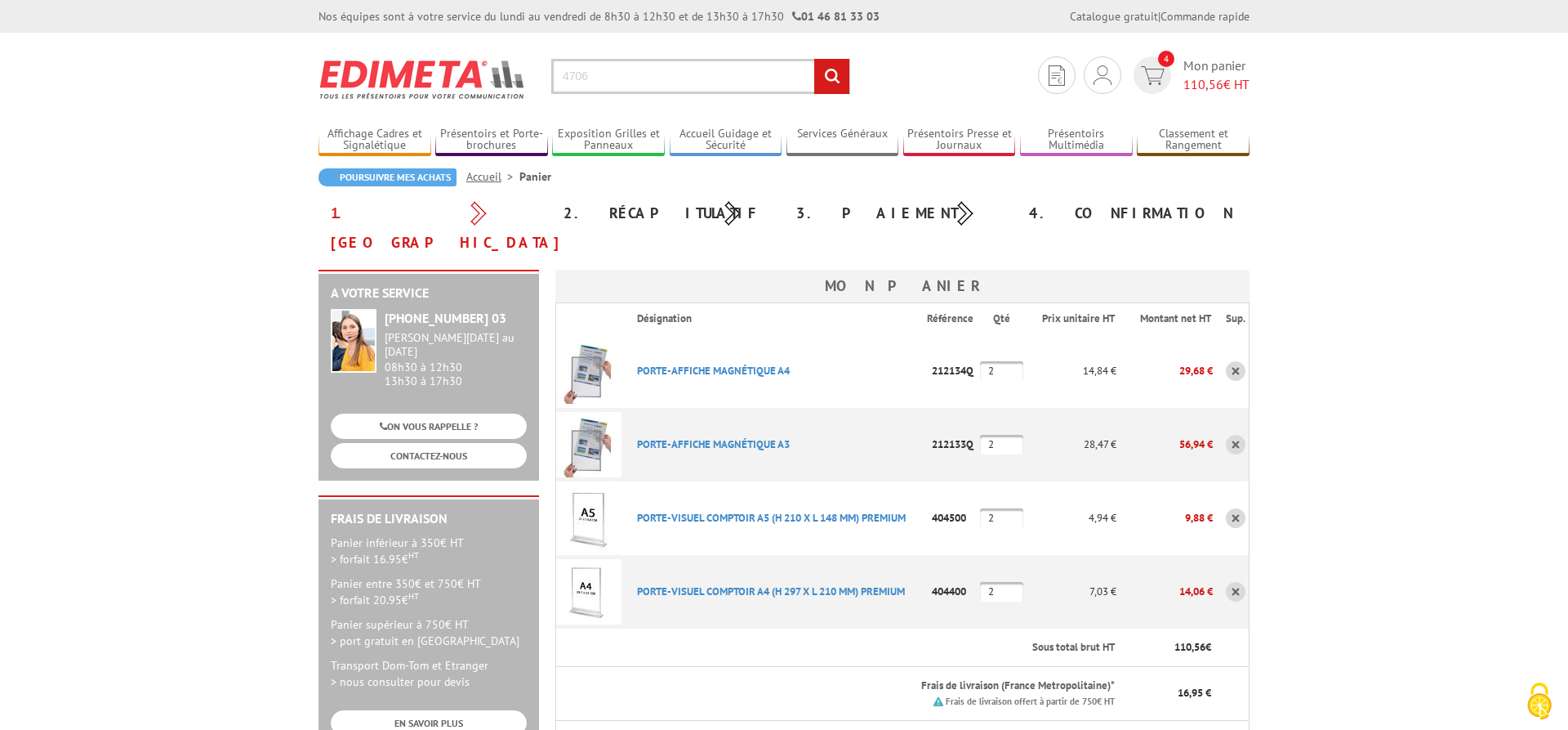
click at [825, 77] on input "rechercher" at bounding box center [831, 76] width 35 height 35
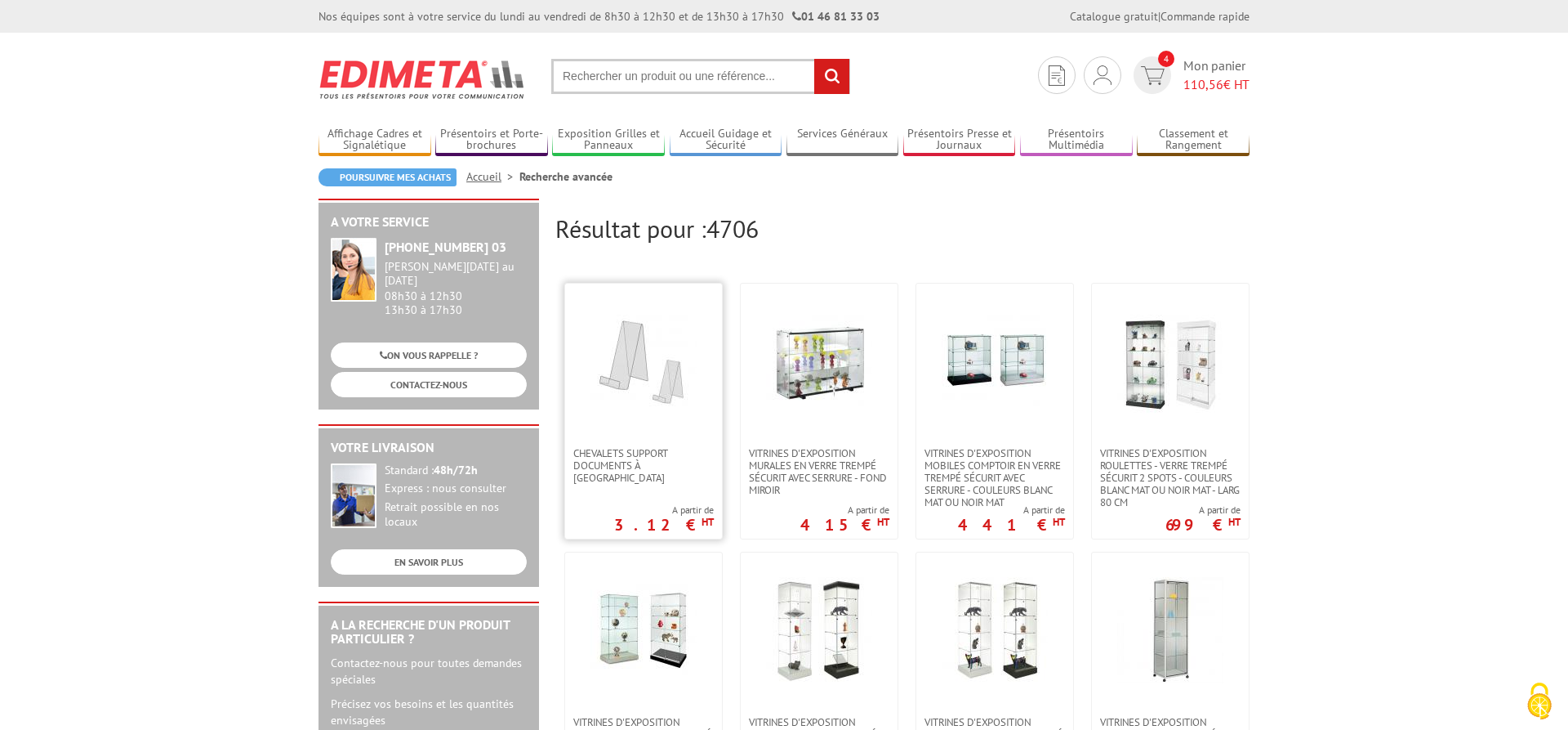
click at [636, 367] on img at bounding box center [643, 361] width 106 height 106
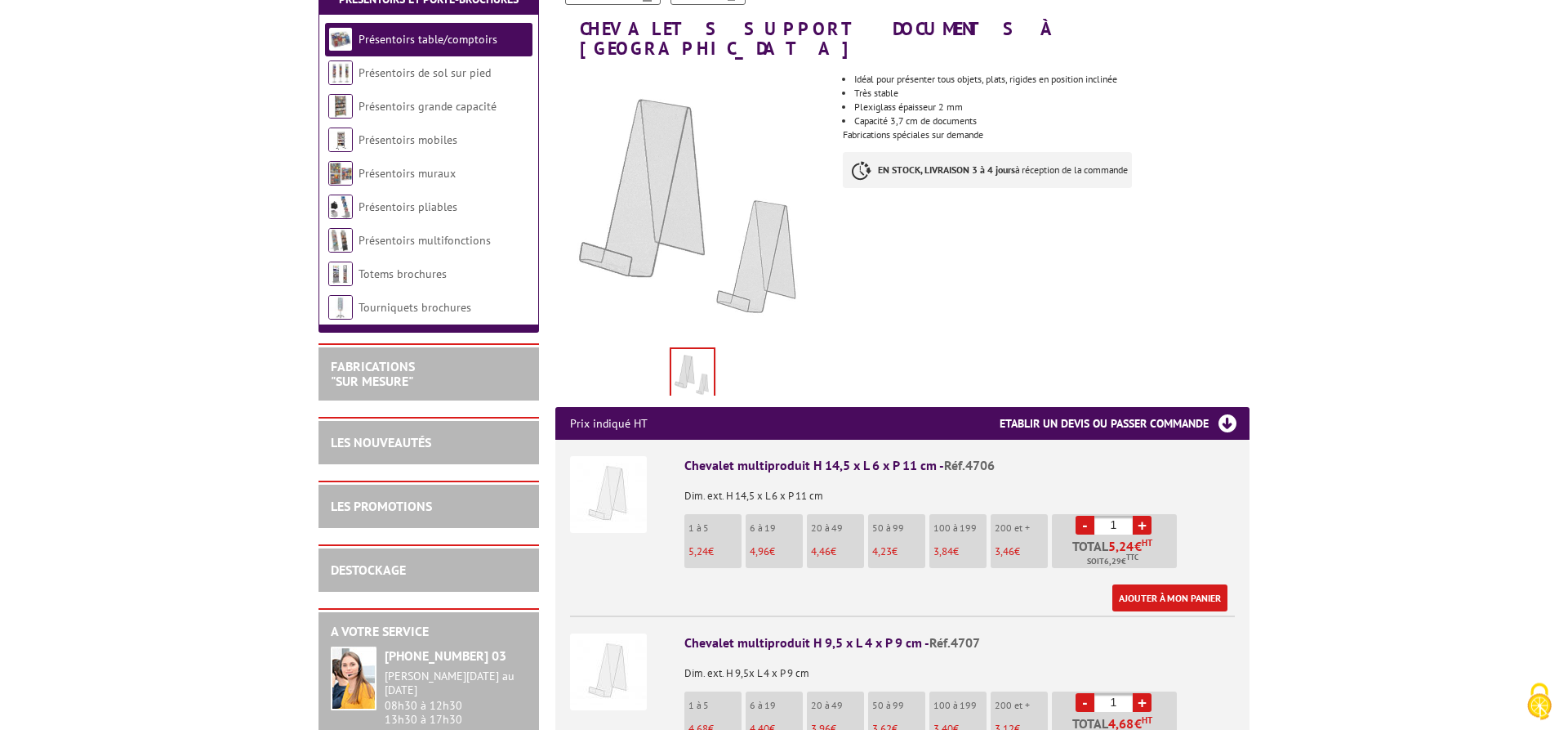
scroll to position [235, 0]
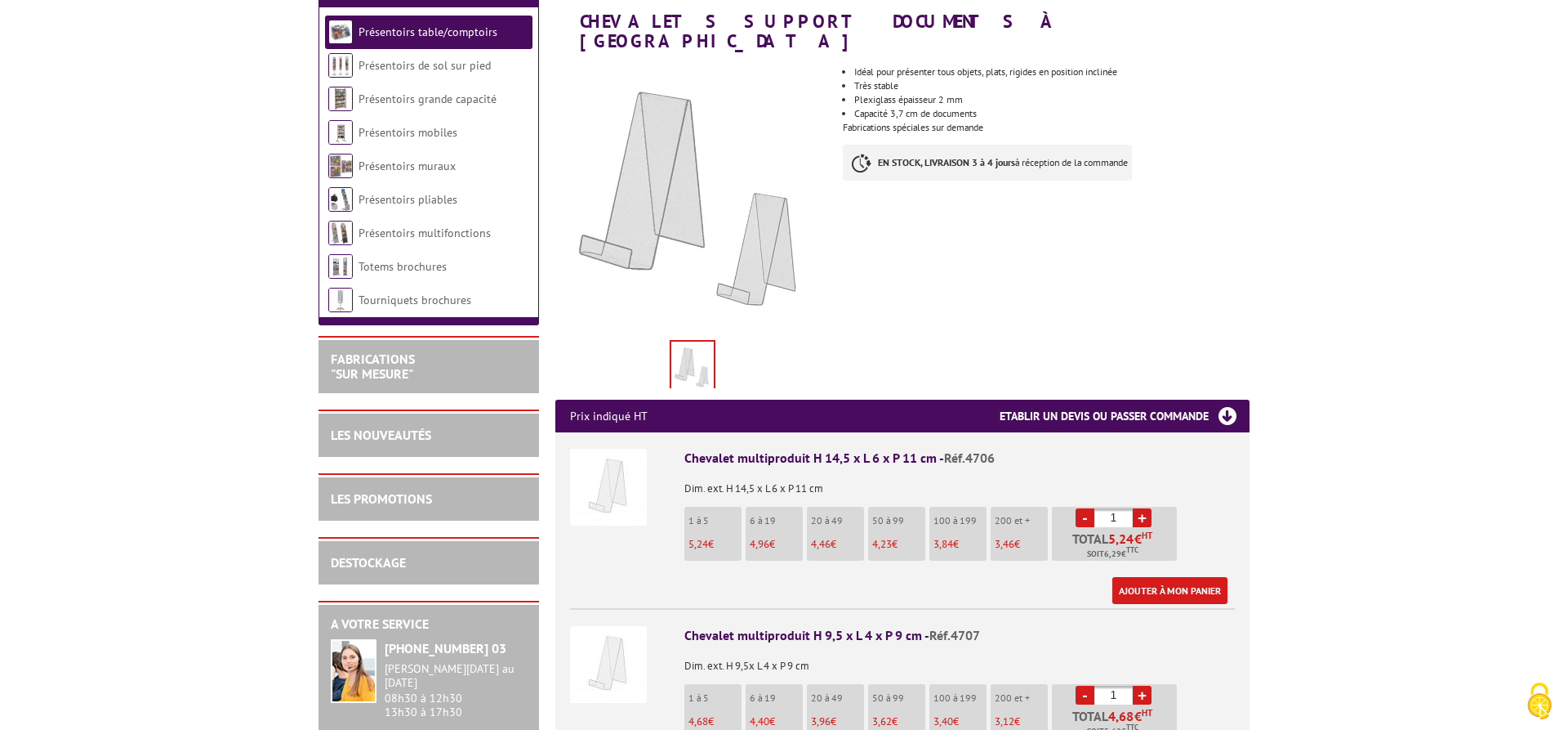
click at [1126, 508] on input "1" at bounding box center [1113, 518] width 38 height 19
type input "10"
click at [1182, 577] on link "Ajouter à mon panier" at bounding box center [1170, 590] width 115 height 27
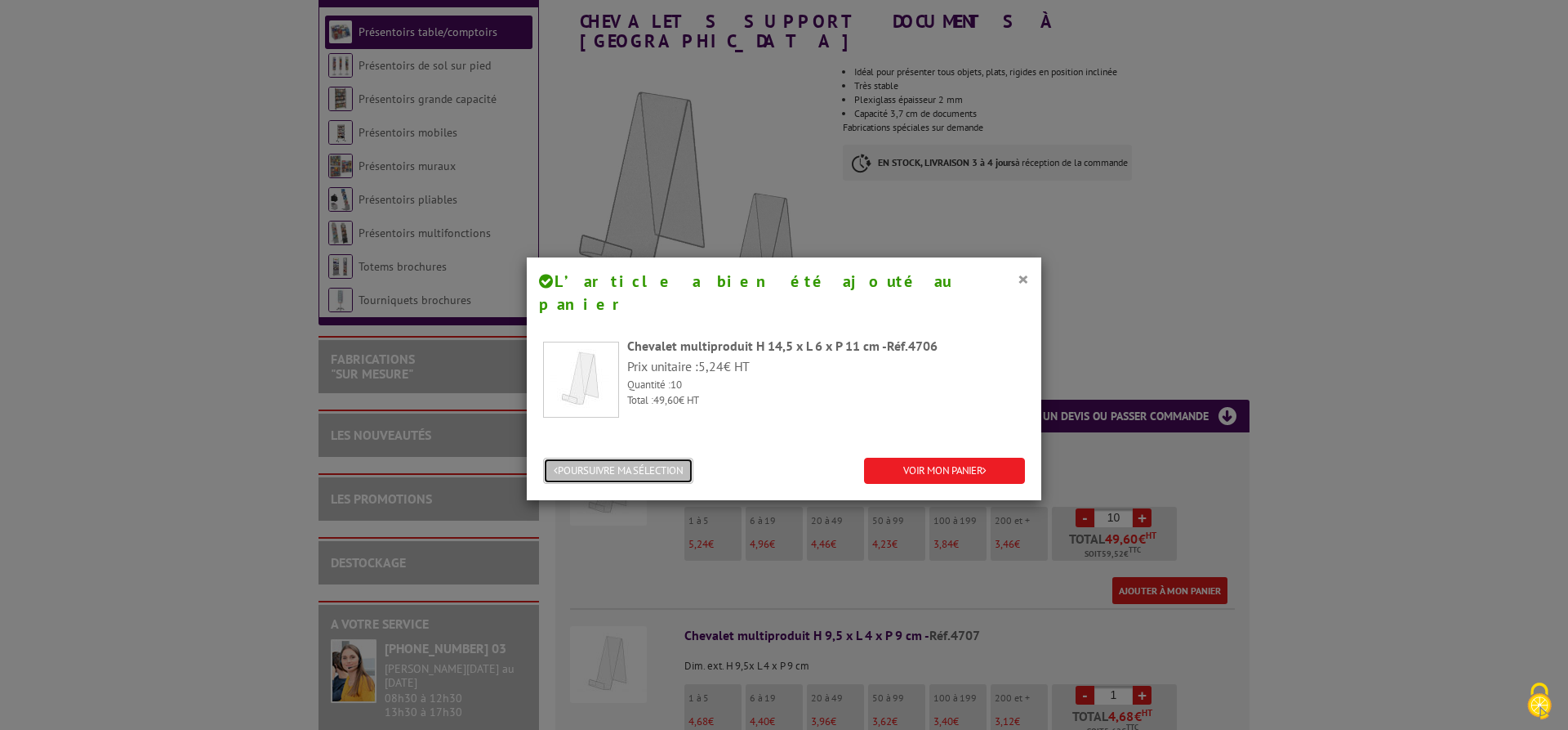
click at [639, 458] on button "POURSUIVRE MA SÉLECTION" at bounding box center [618, 471] width 150 height 27
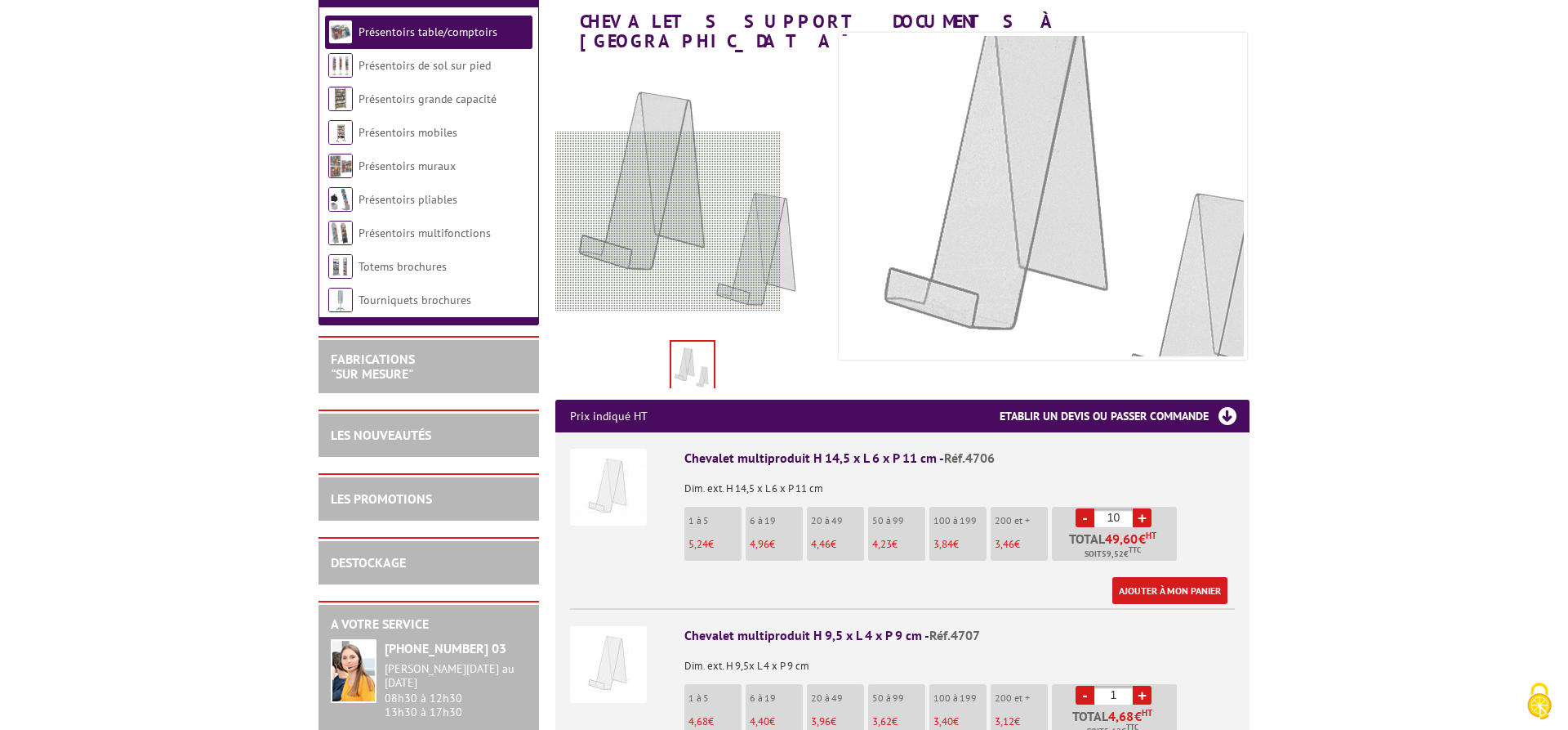
scroll to position [0, 0]
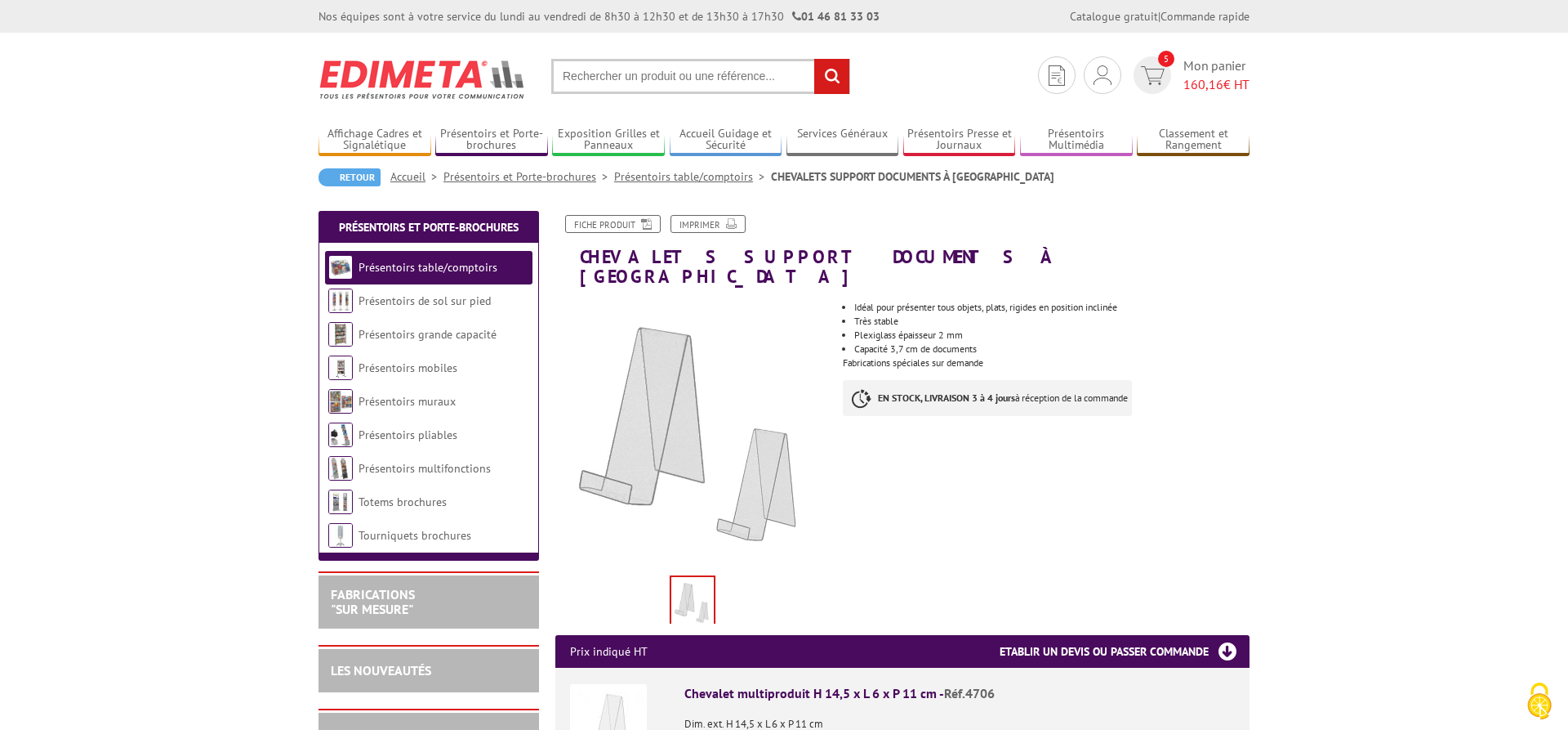
click at [692, 70] on input "text" at bounding box center [700, 76] width 298 height 35
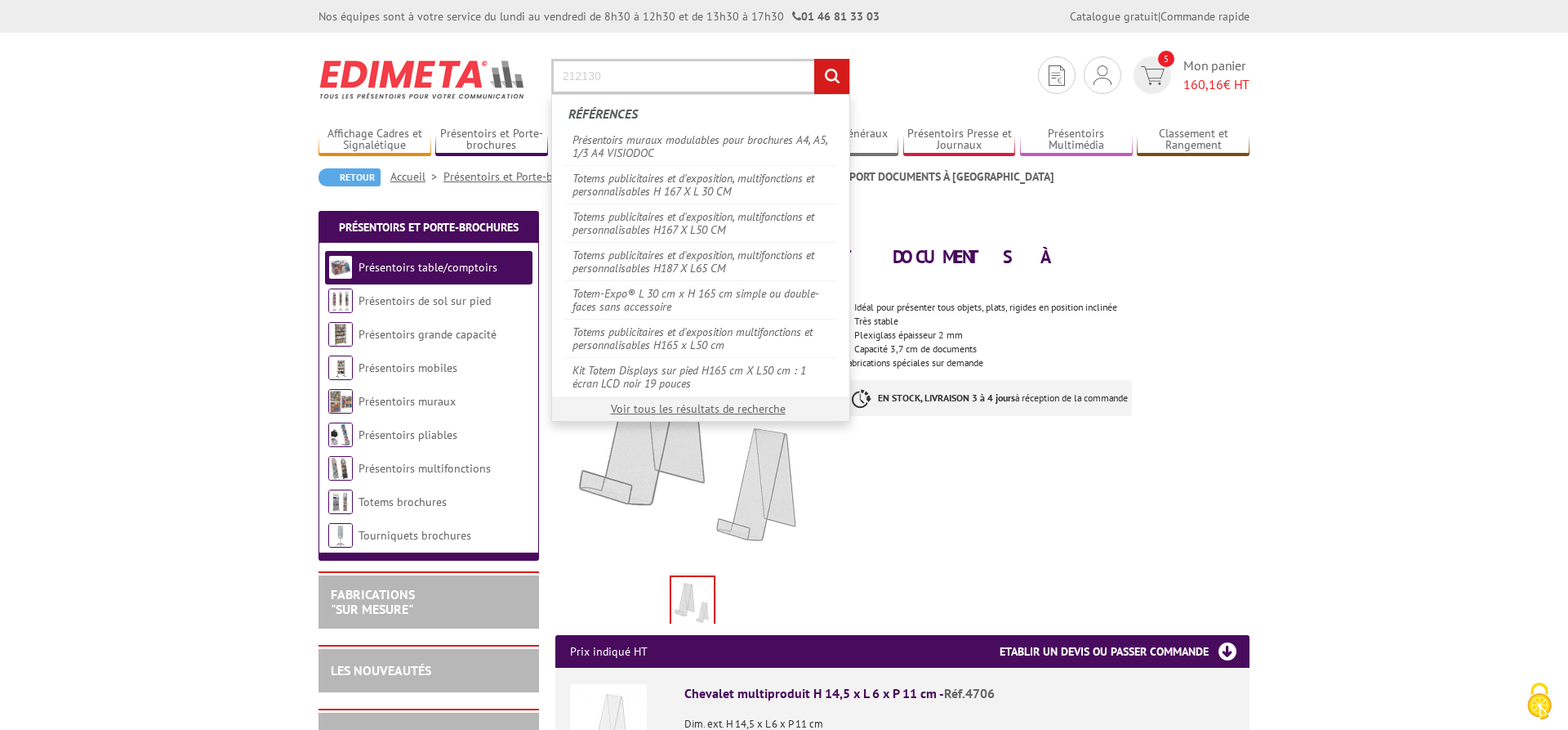
type input "212130"
click at [830, 70] on input "rechercher" at bounding box center [831, 76] width 35 height 35
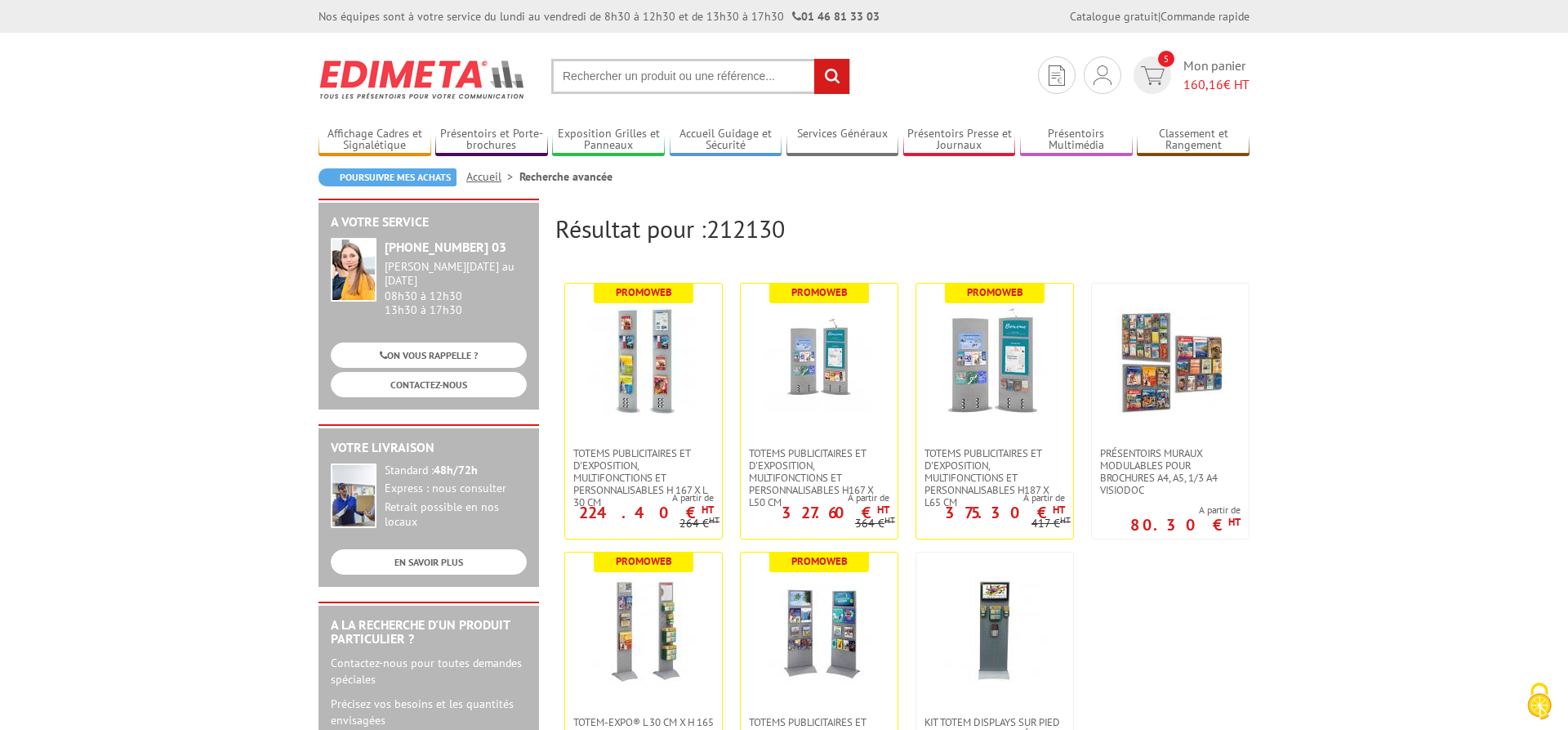
click at [643, 73] on input "text" at bounding box center [700, 76] width 298 height 35
click at [1197, 71] on span "Mon panier 160,16 € HT" at bounding box center [1217, 75] width 66 height 38
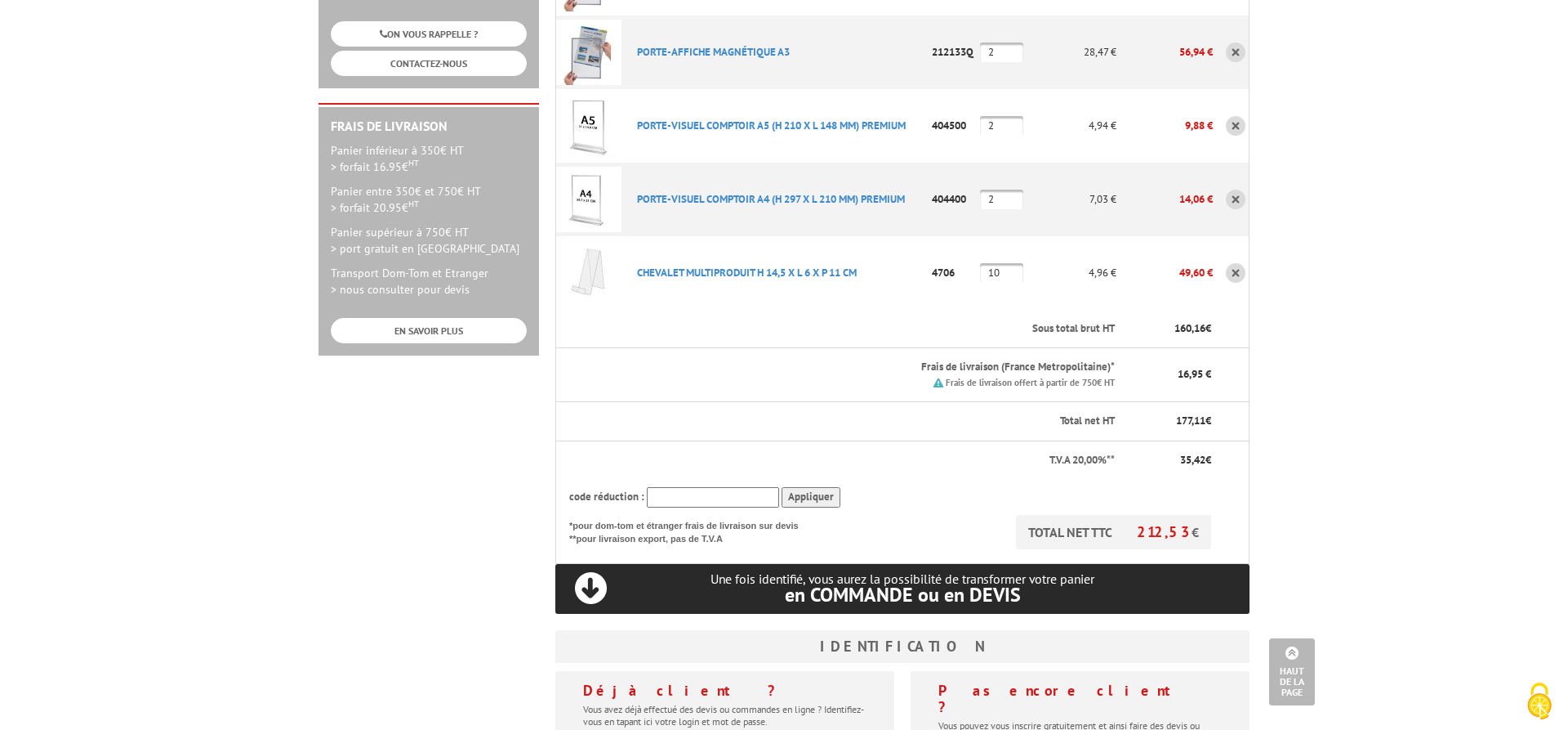
scroll to position [549, 0]
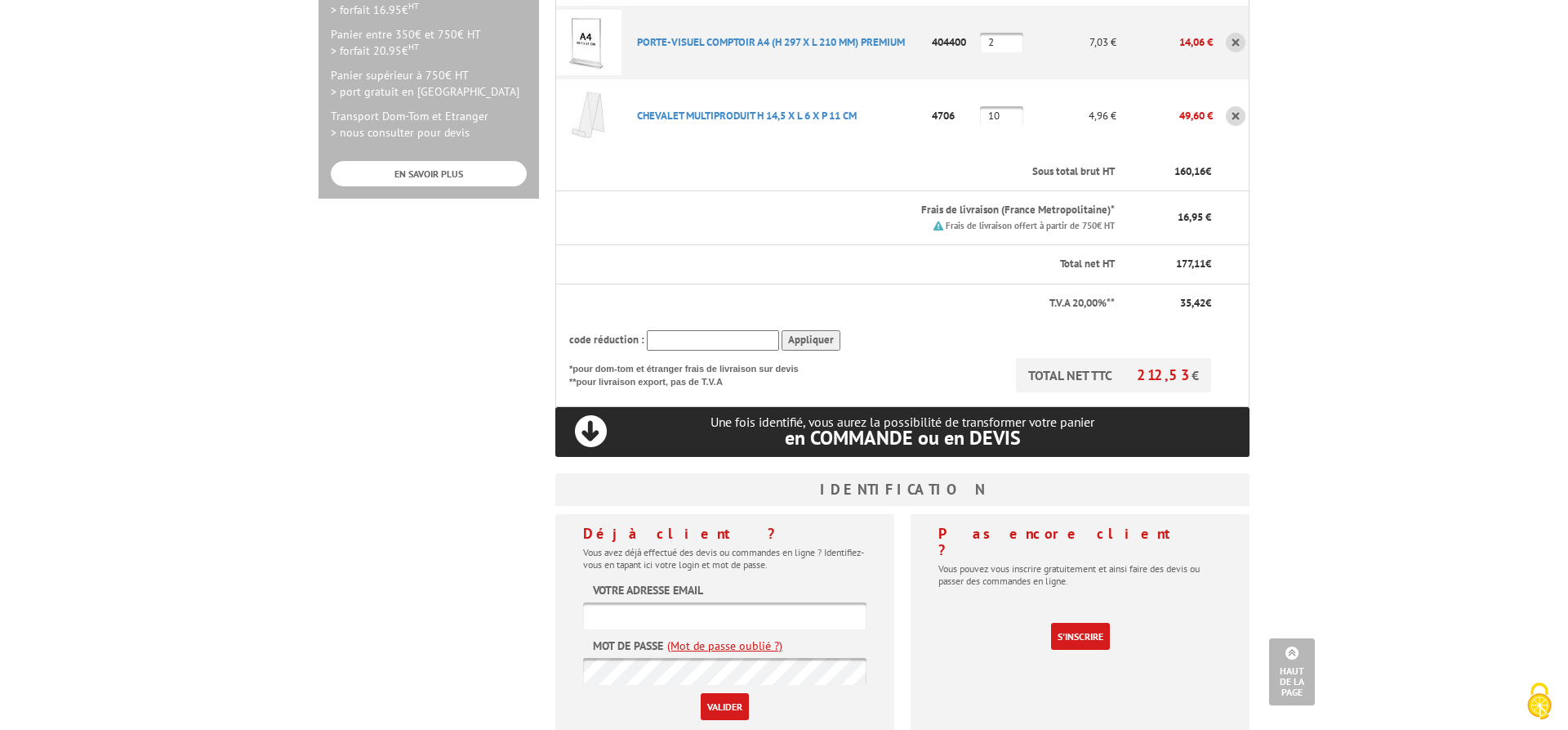
click at [656, 602] on input "text" at bounding box center [725, 615] width 284 height 27
type input "[EMAIL_ADDRESS][DOMAIN_NAME]"
click at [722, 692] on input "Valider" at bounding box center [724, 705] width 49 height 27
